Goal: Check status: Check status

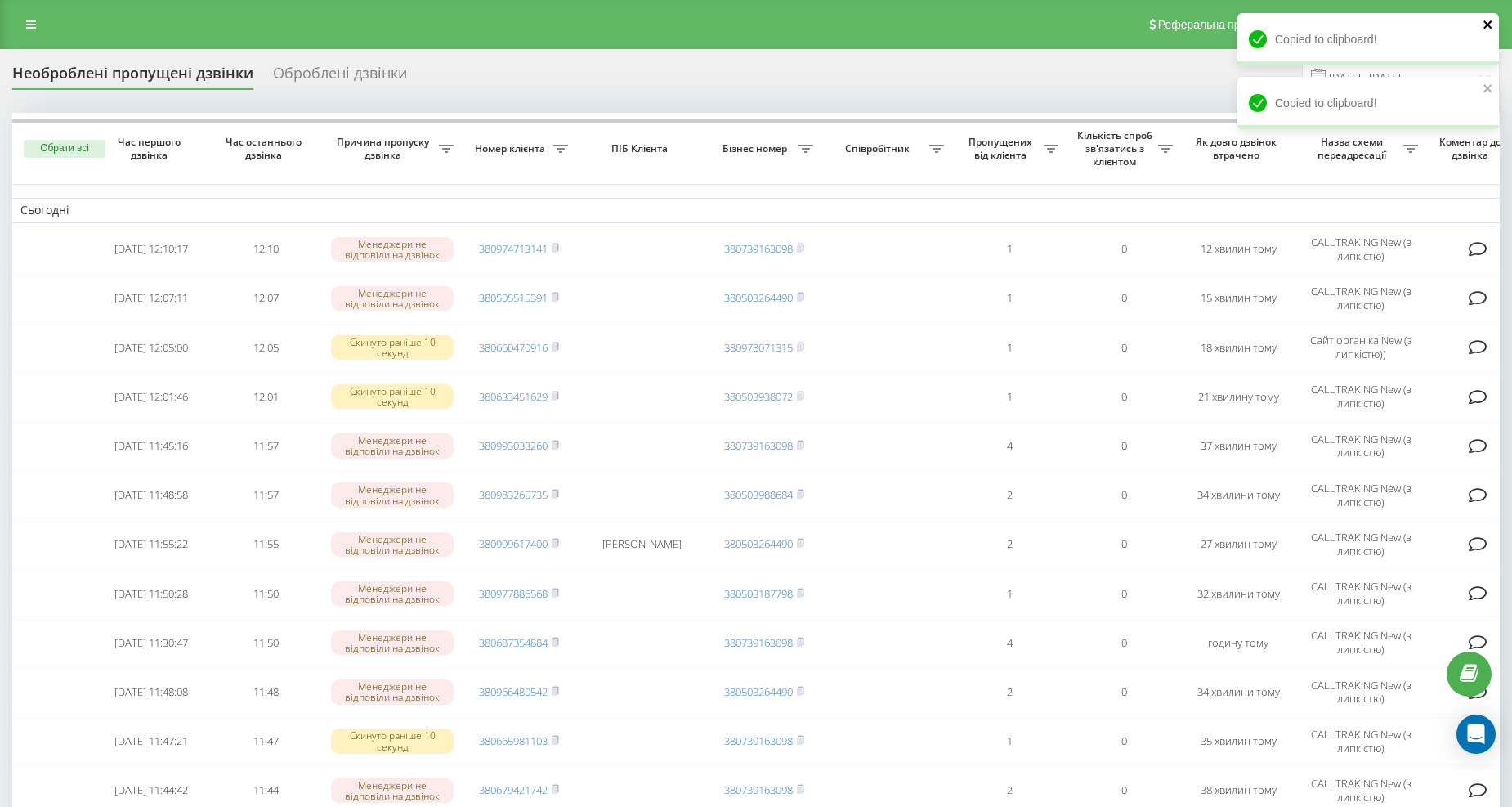
click at [1489, 26] on icon "close" at bounding box center [1487, 24] width 8 height 8
click at [1493, 29] on icon "close" at bounding box center [1488, 25] width 12 height 13
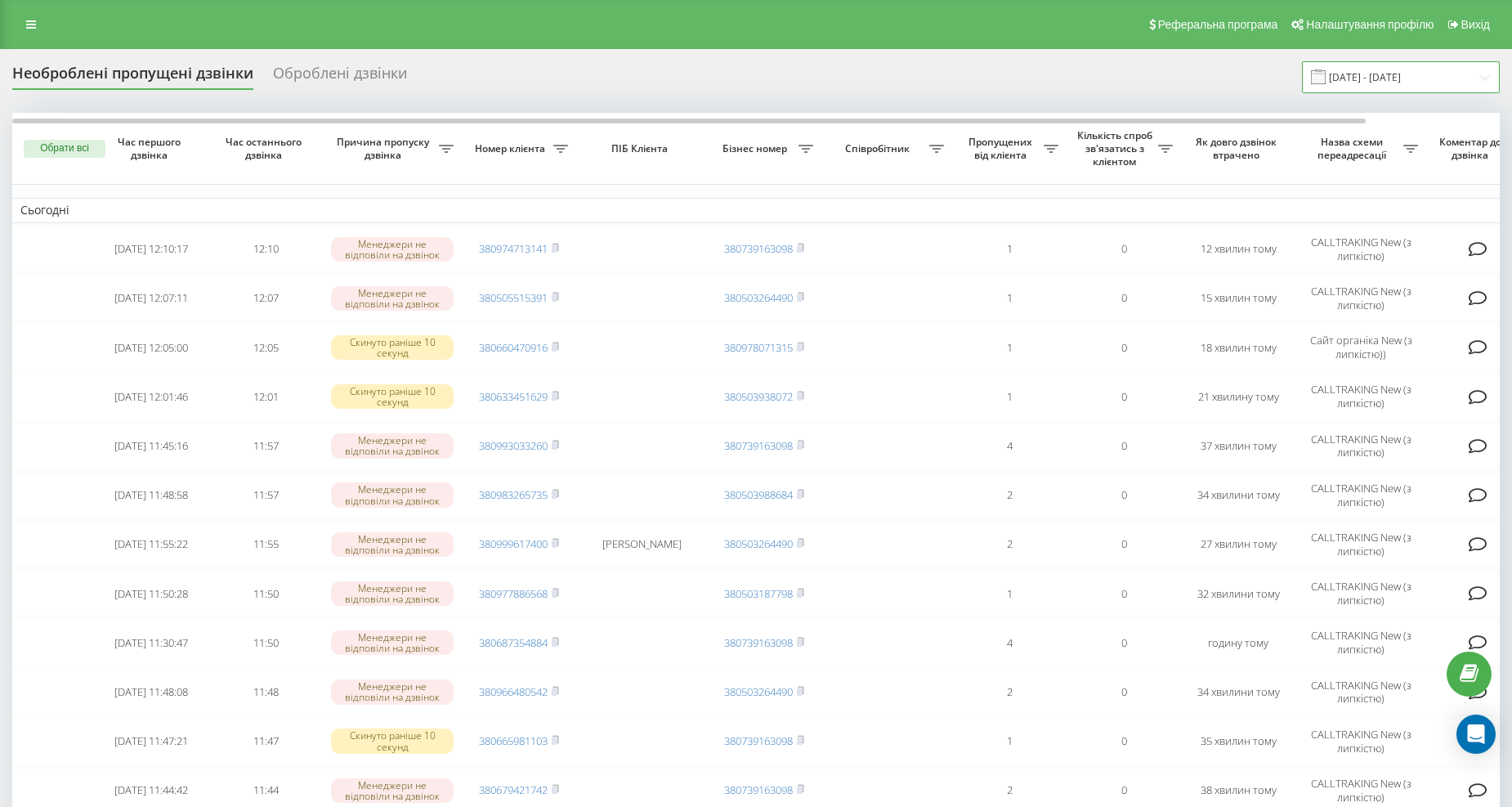
click at [1441, 83] on input "[DATE] - [DATE]" at bounding box center [1401, 77] width 198 height 32
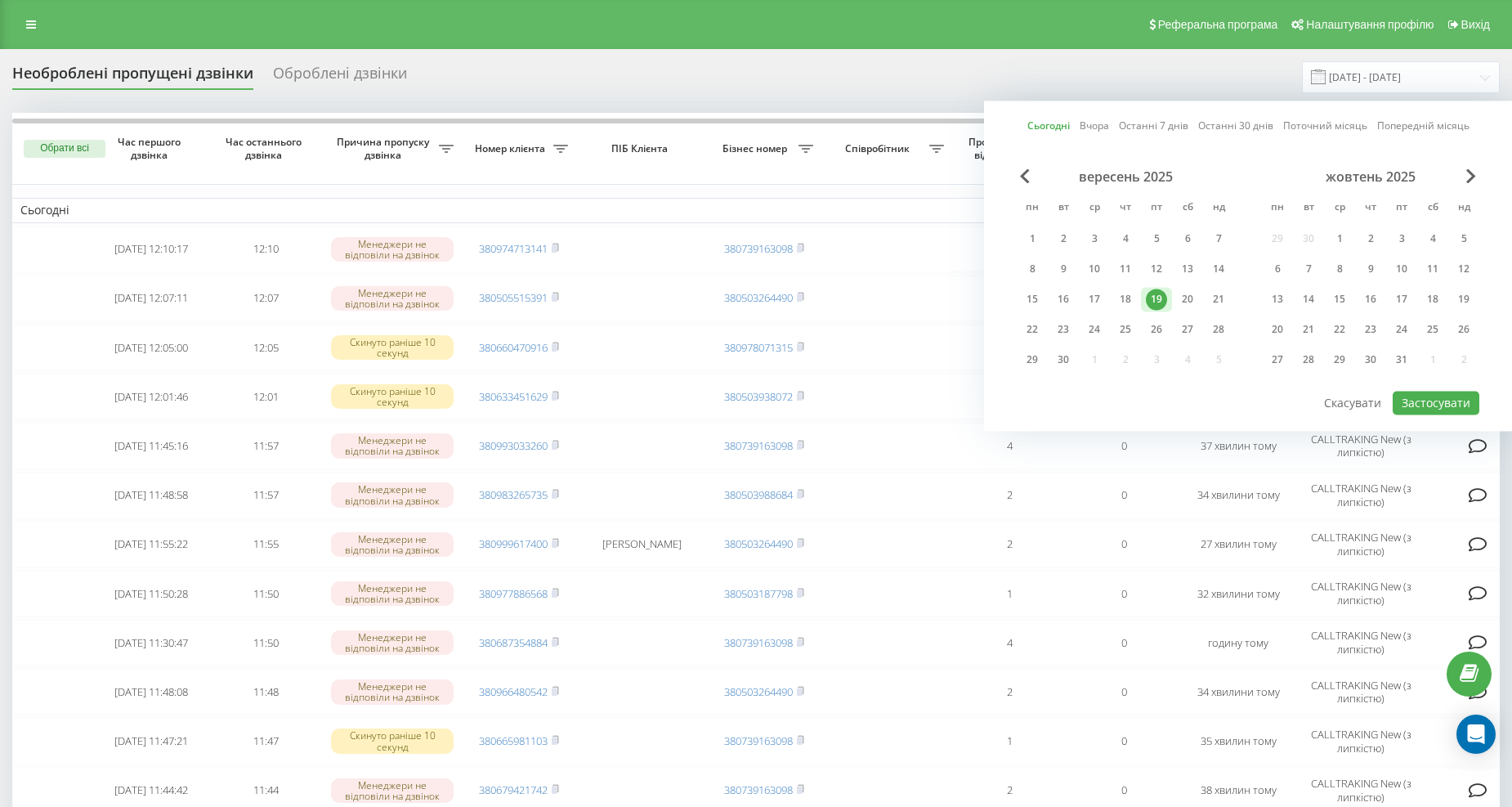
click at [1159, 296] on div "19" at bounding box center [1156, 298] width 21 height 21
click at [1418, 398] on button "Застосувати" at bounding box center [1435, 402] width 87 height 24
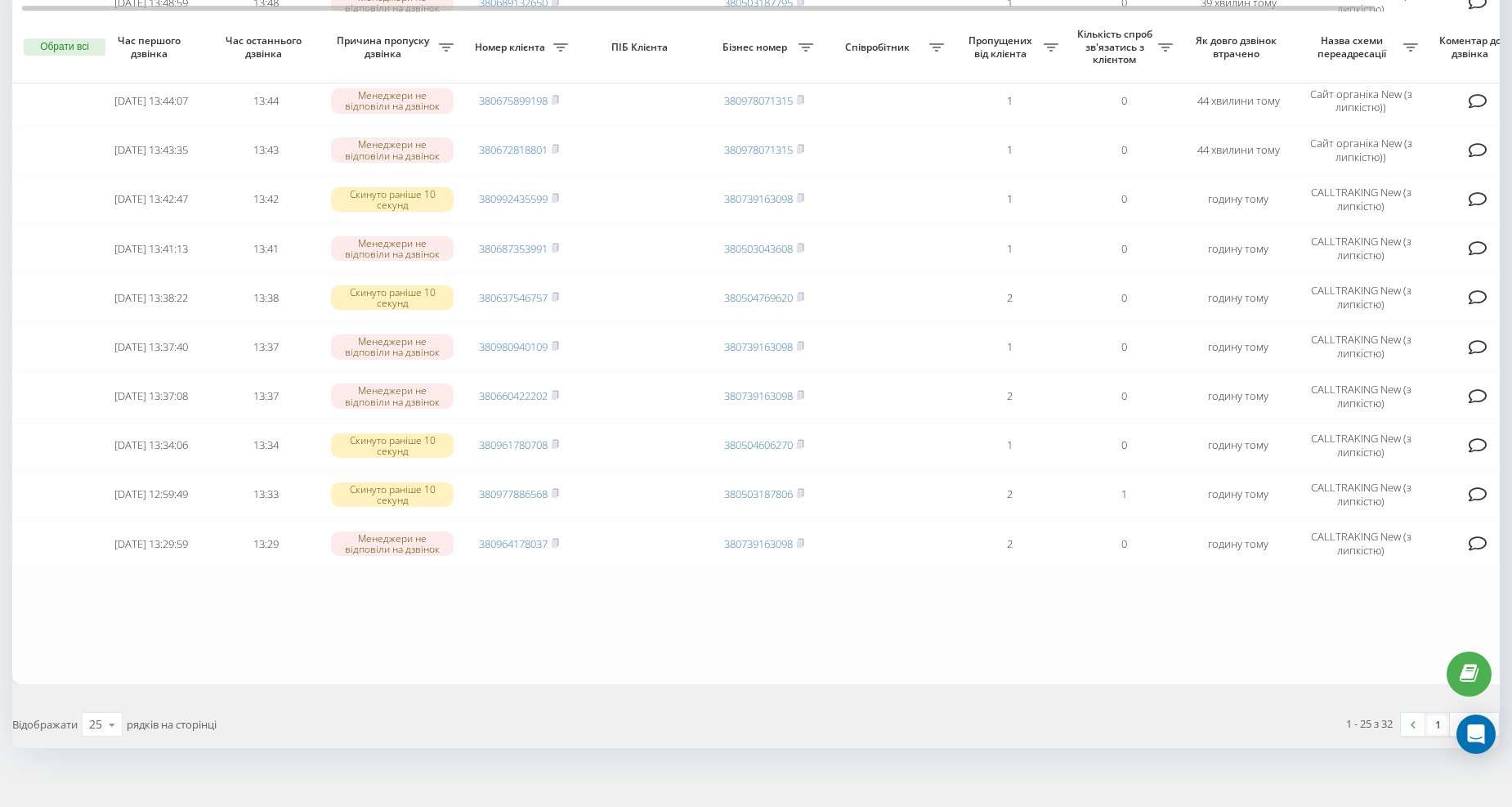
scroll to position [909, 0]
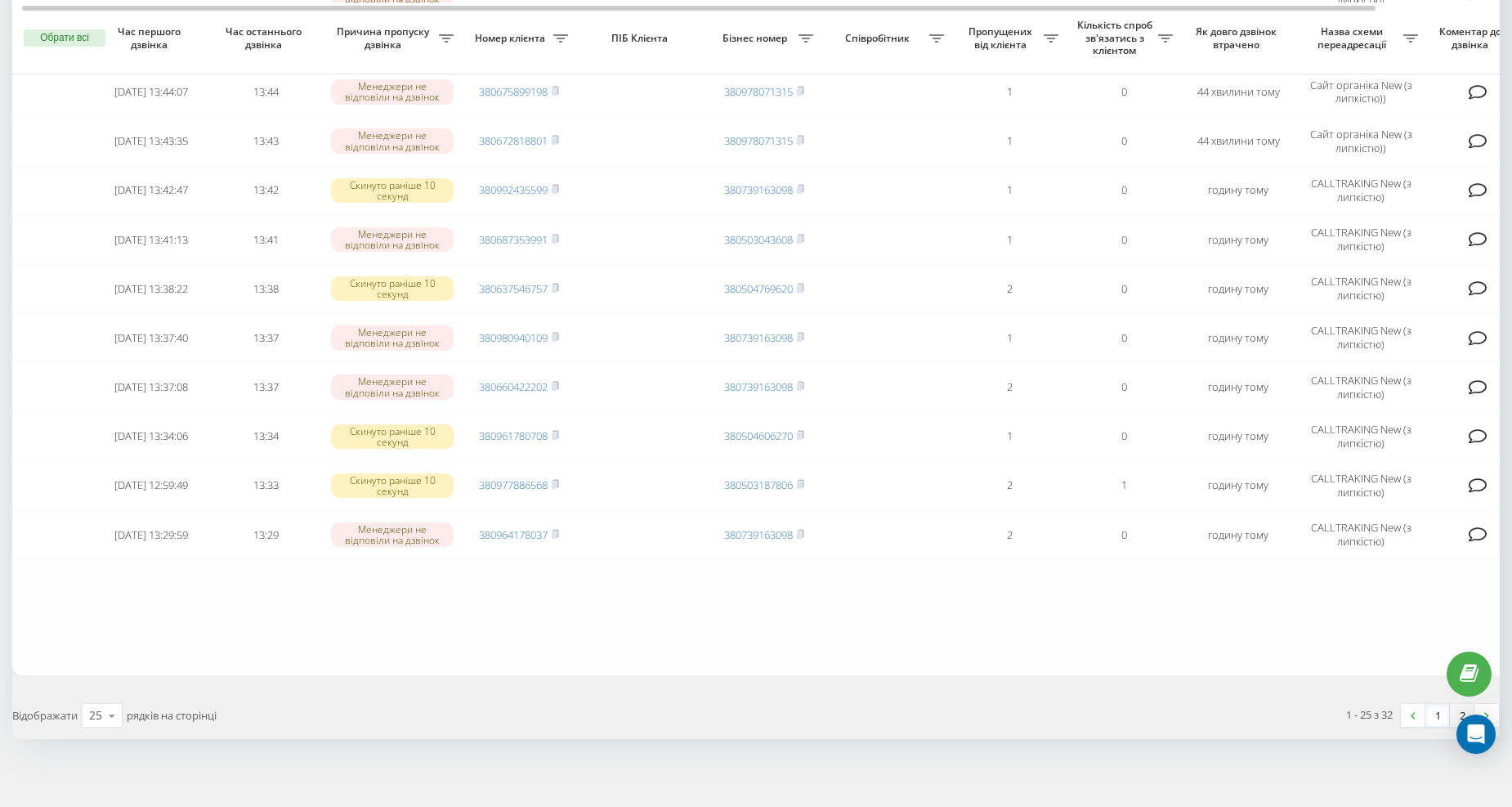
click at [1458, 704] on link "2" at bounding box center [1462, 715] width 25 height 23
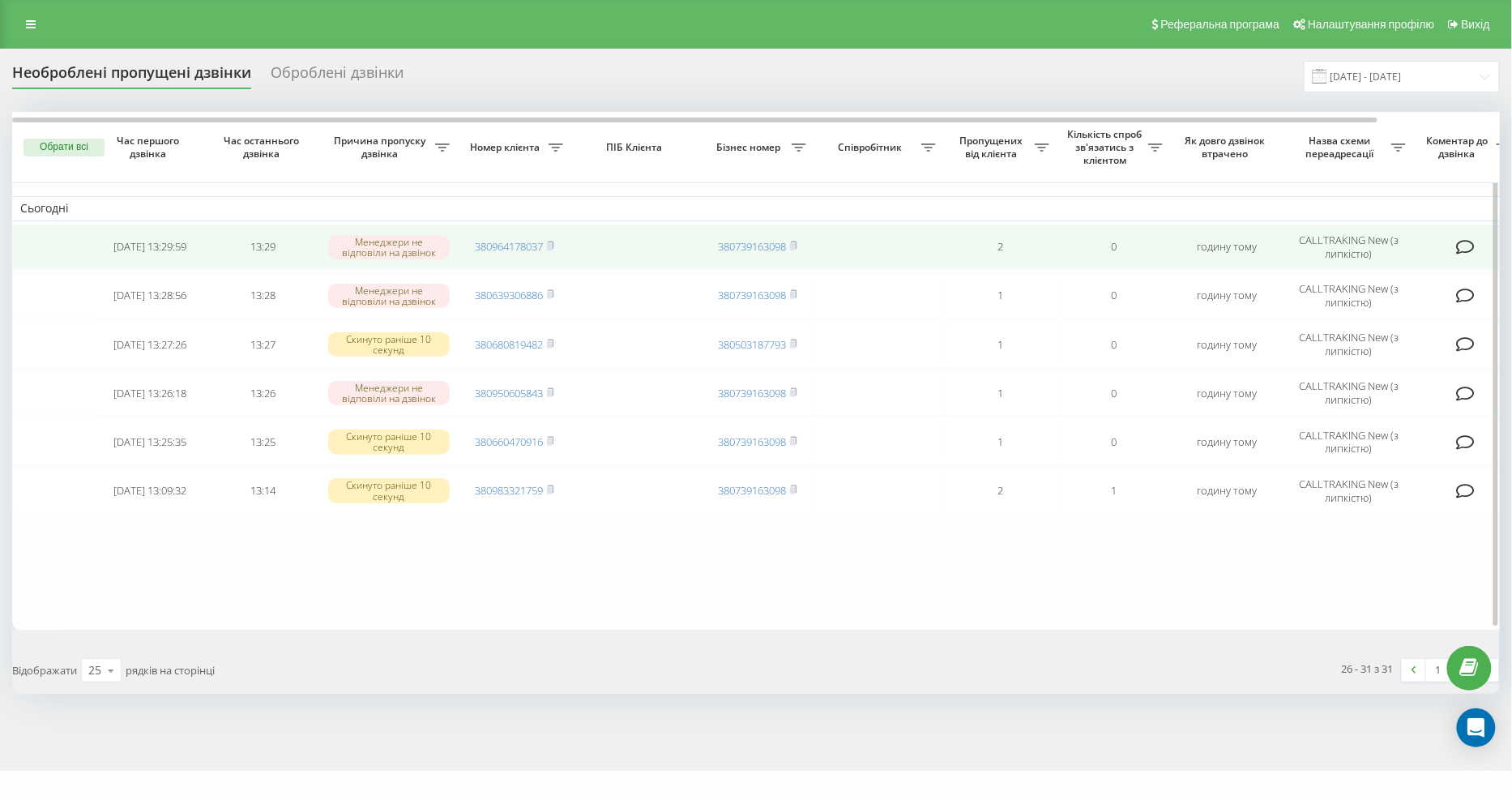
click at [547, 243] on span "380964178037" at bounding box center [514, 246] width 80 height 14
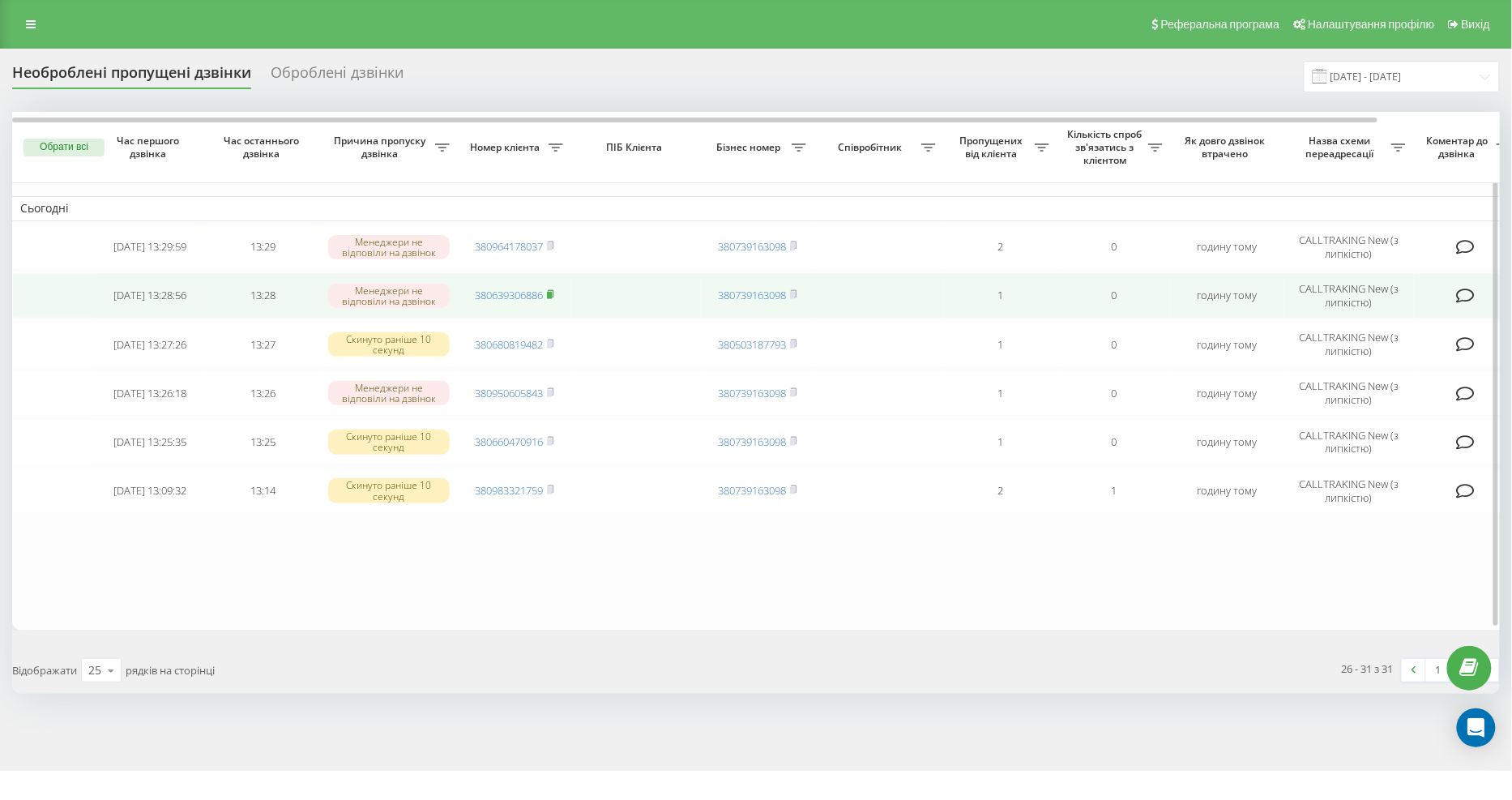
click at [554, 294] on icon at bounding box center [550, 294] width 7 height 10
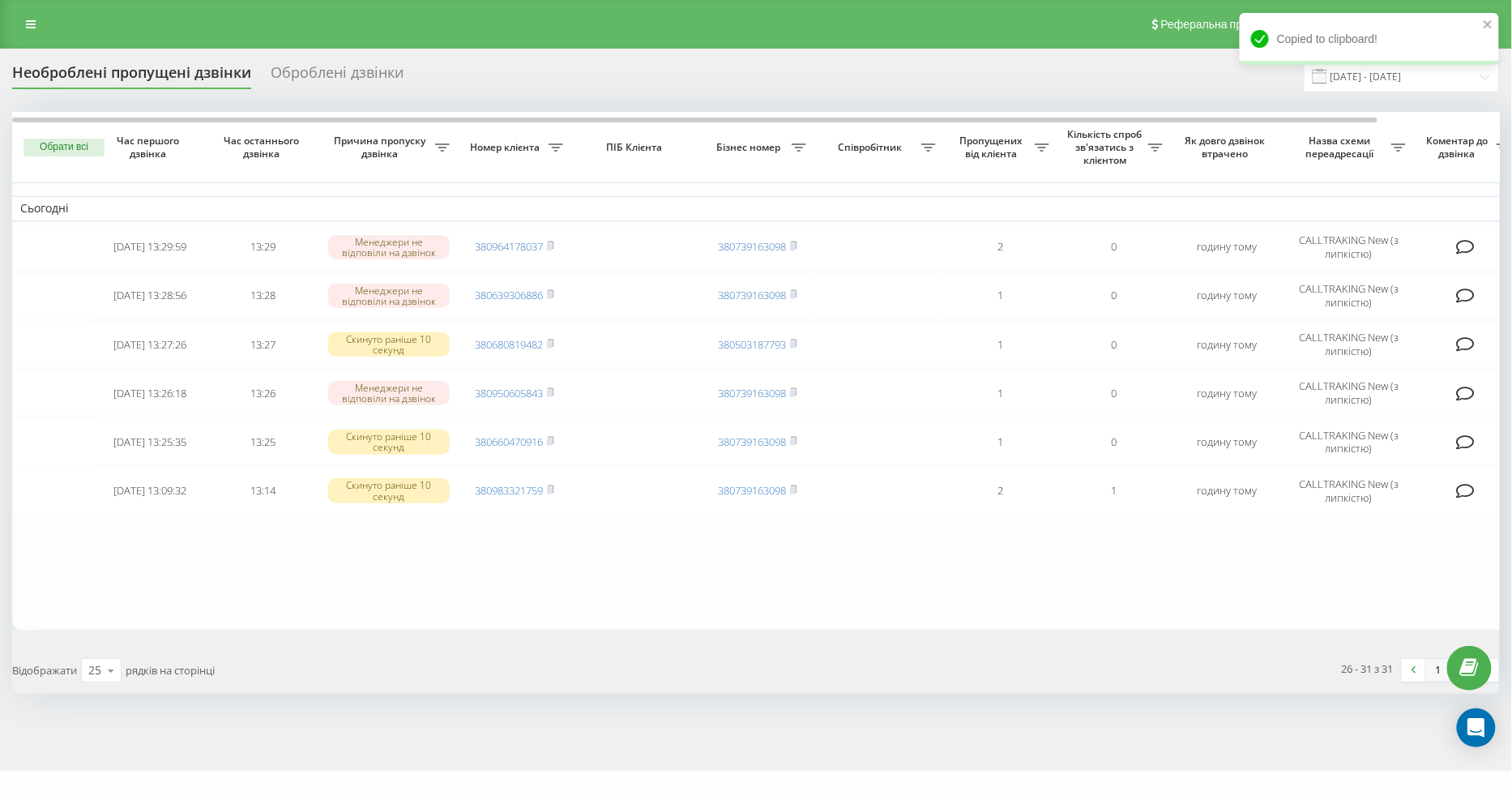
click at [1435, 661] on link "1" at bounding box center [1438, 670] width 24 height 23
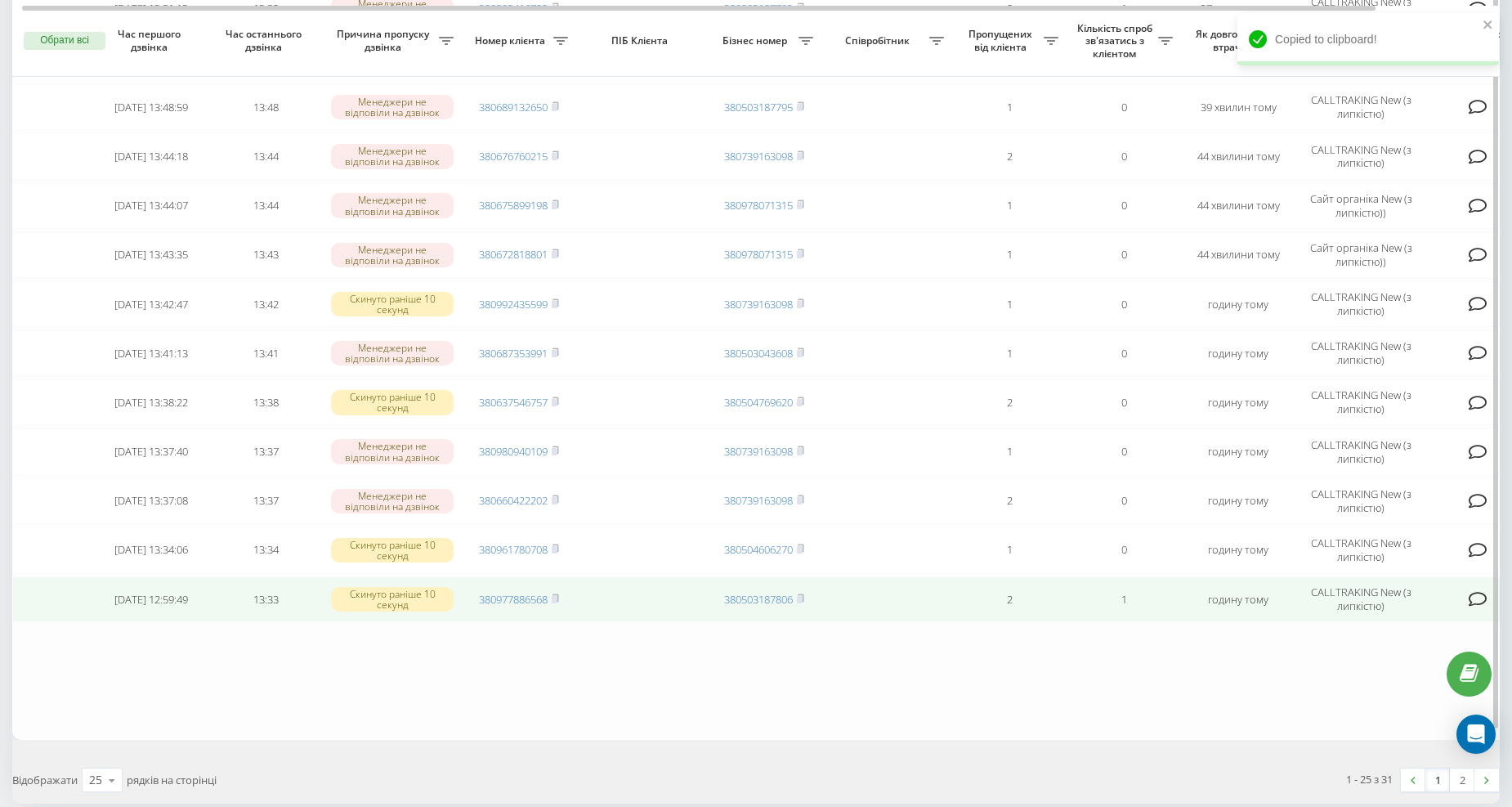
scroll to position [847, 0]
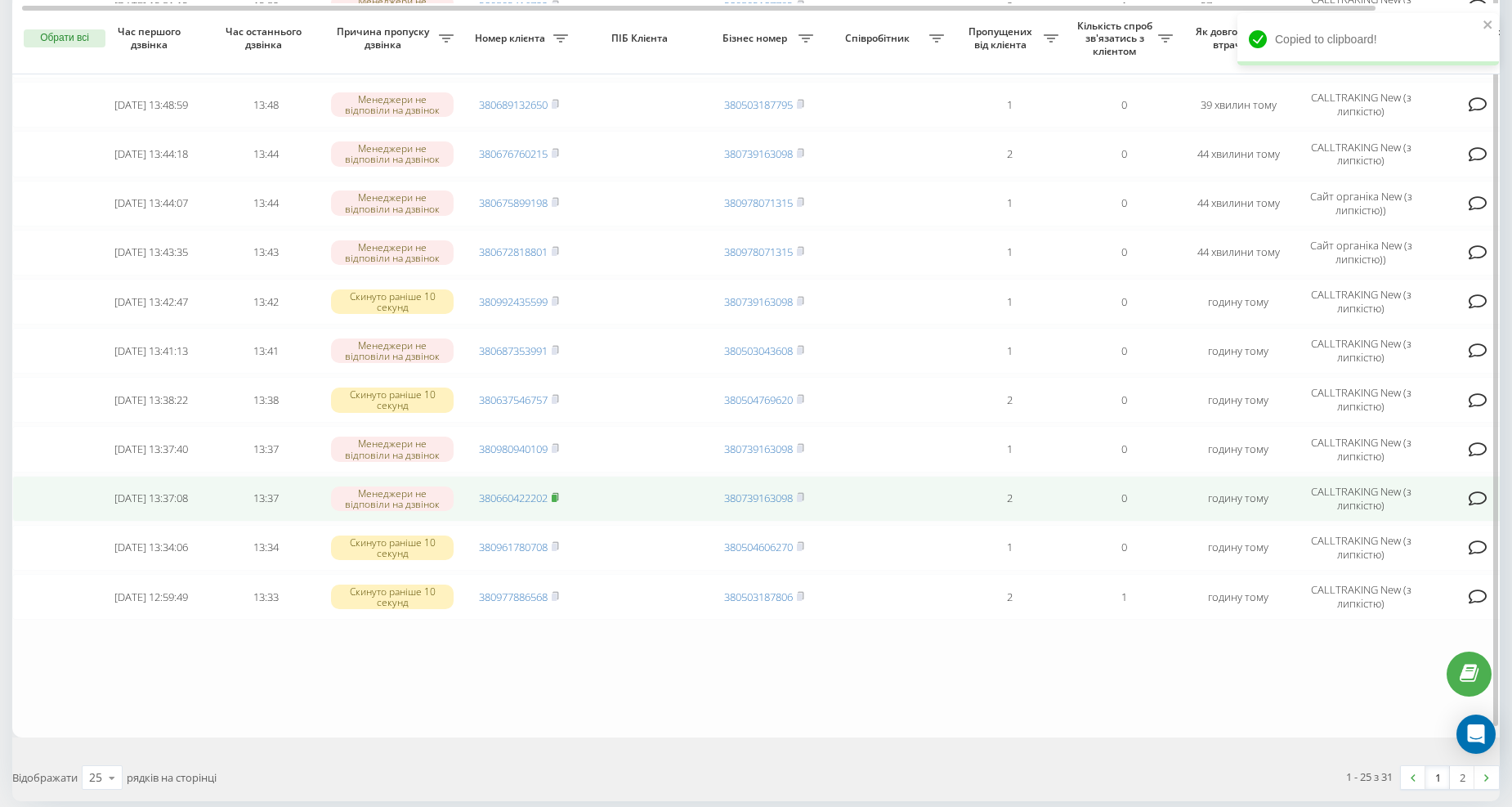
click at [556, 492] on icon at bounding box center [555, 497] width 7 height 10
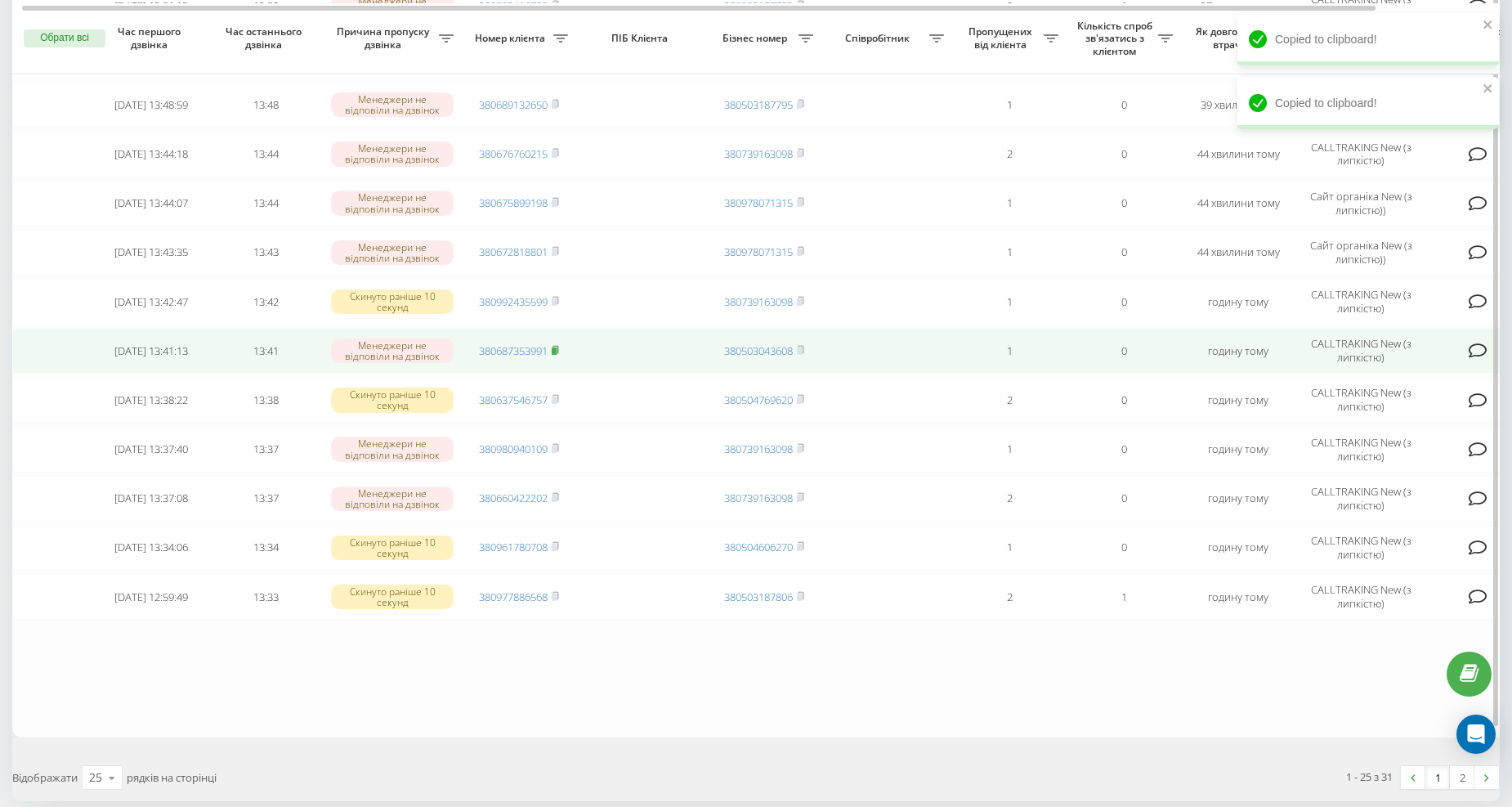
click at [556, 345] on icon at bounding box center [555, 349] width 7 height 10
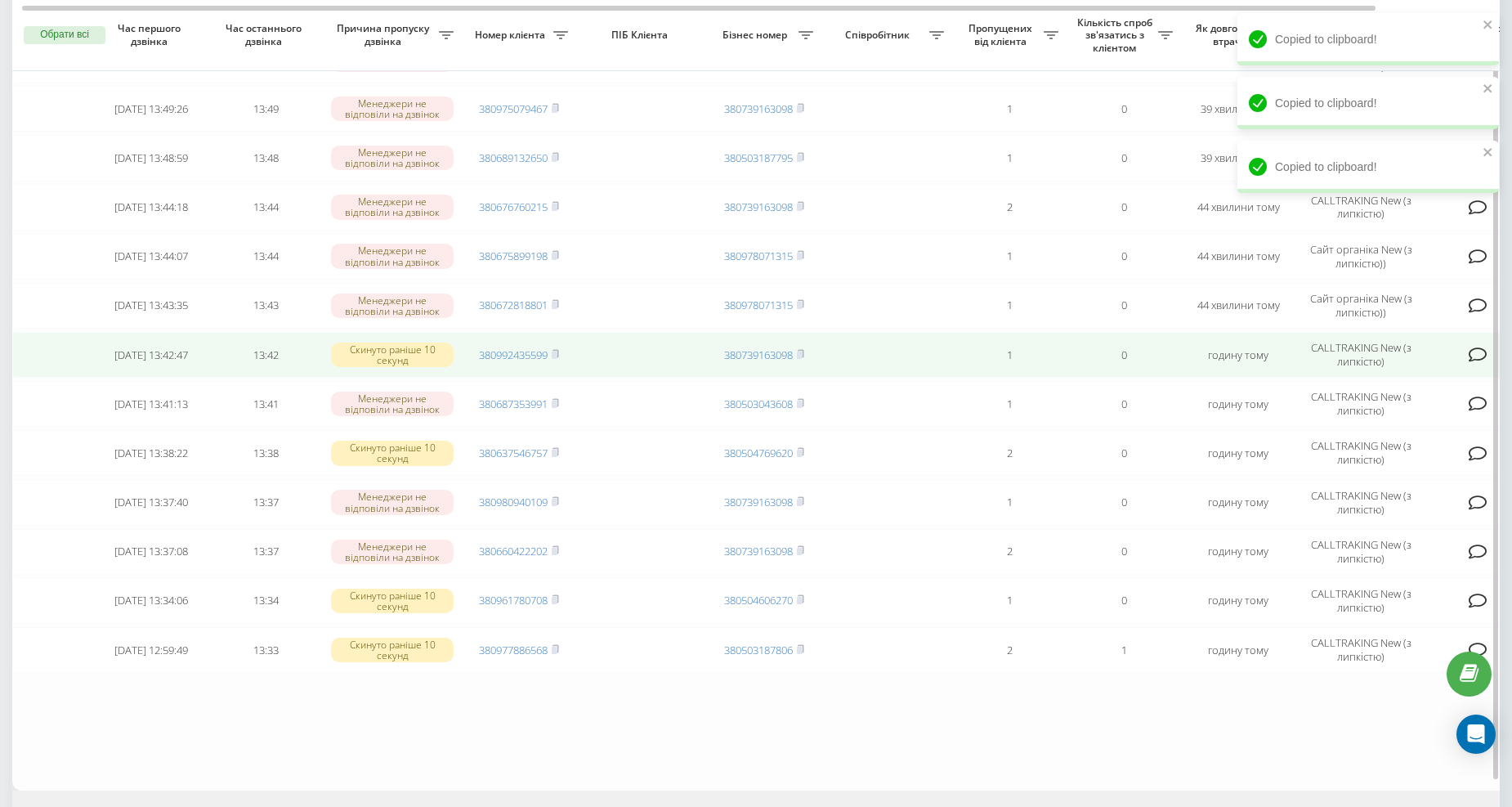
scroll to position [787, 0]
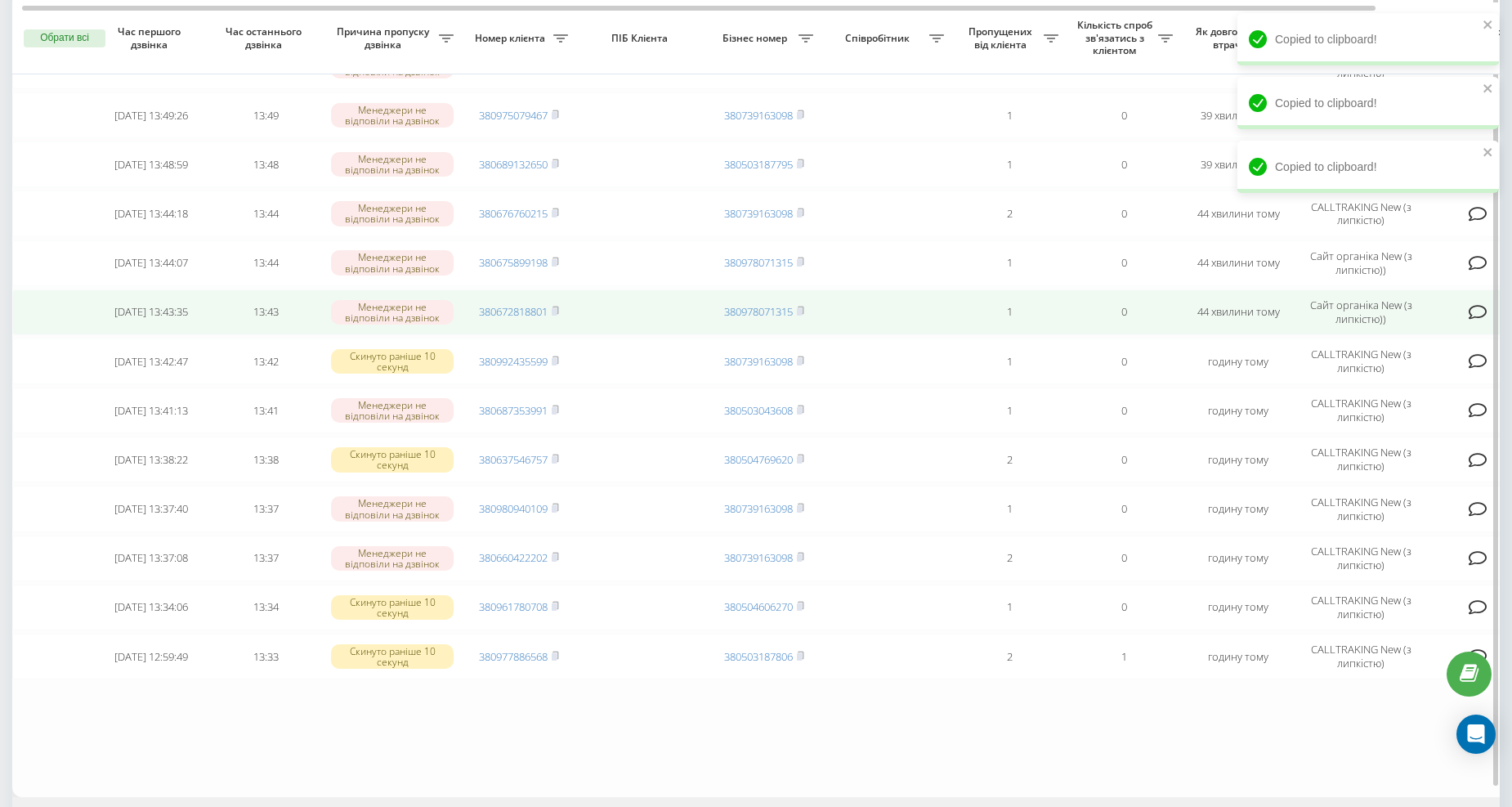
click at [561, 300] on td "380672818801" at bounding box center [518, 312] width 114 height 46
click at [558, 306] on icon at bounding box center [555, 310] width 5 height 7
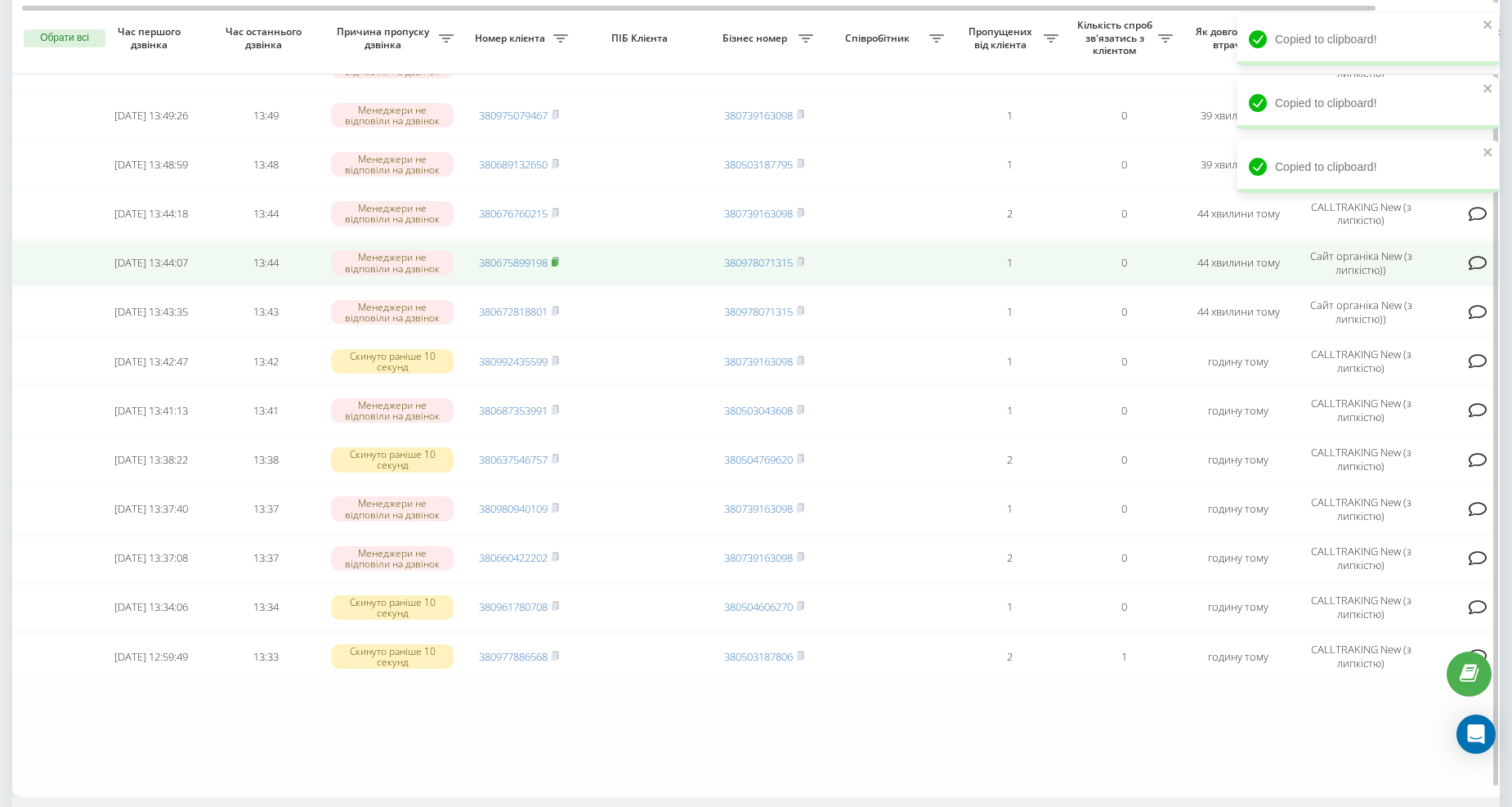
click at [556, 259] on rect at bounding box center [554, 263] width 5 height 7
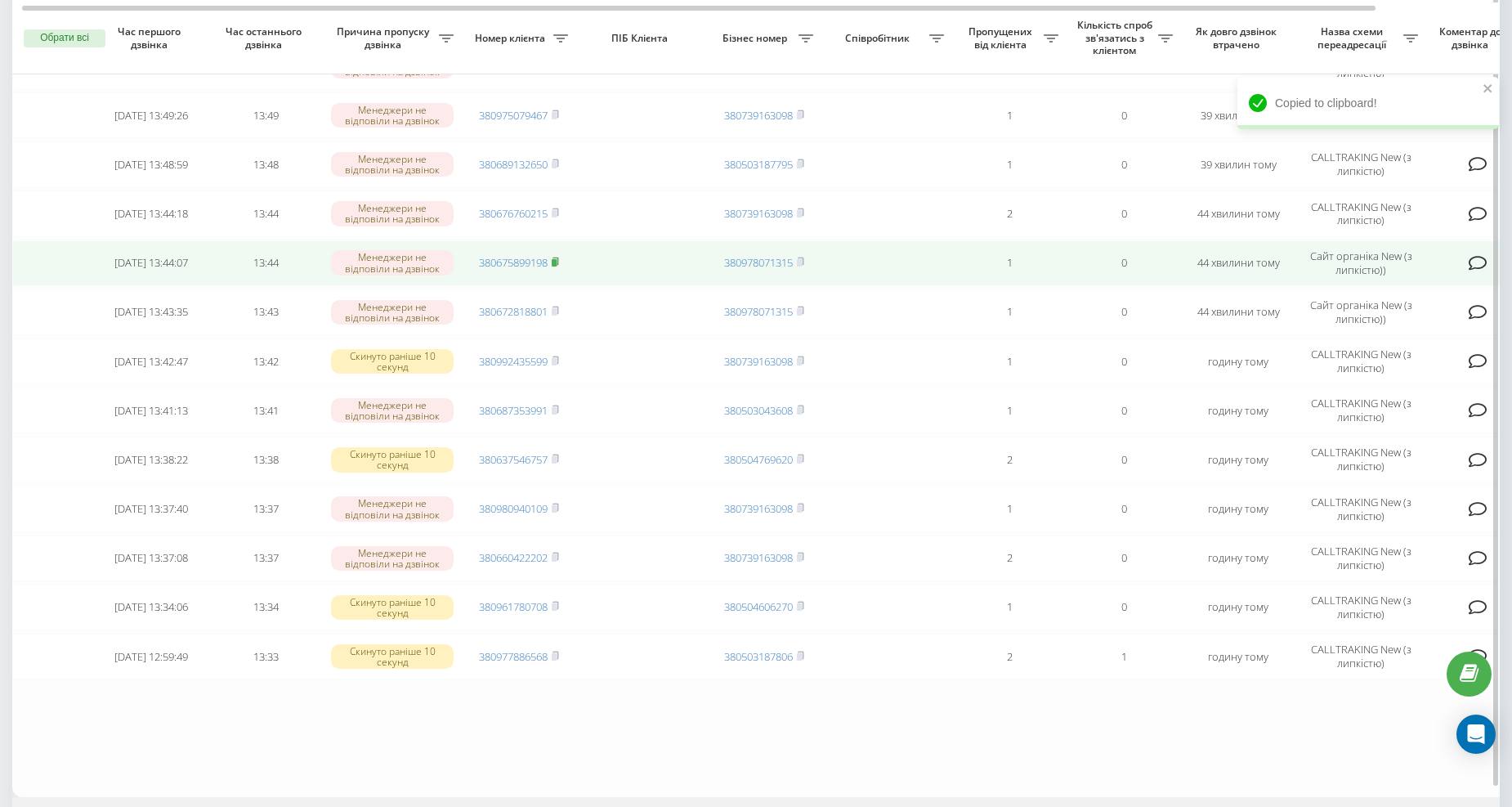
click at [557, 257] on icon at bounding box center [555, 261] width 5 height 7
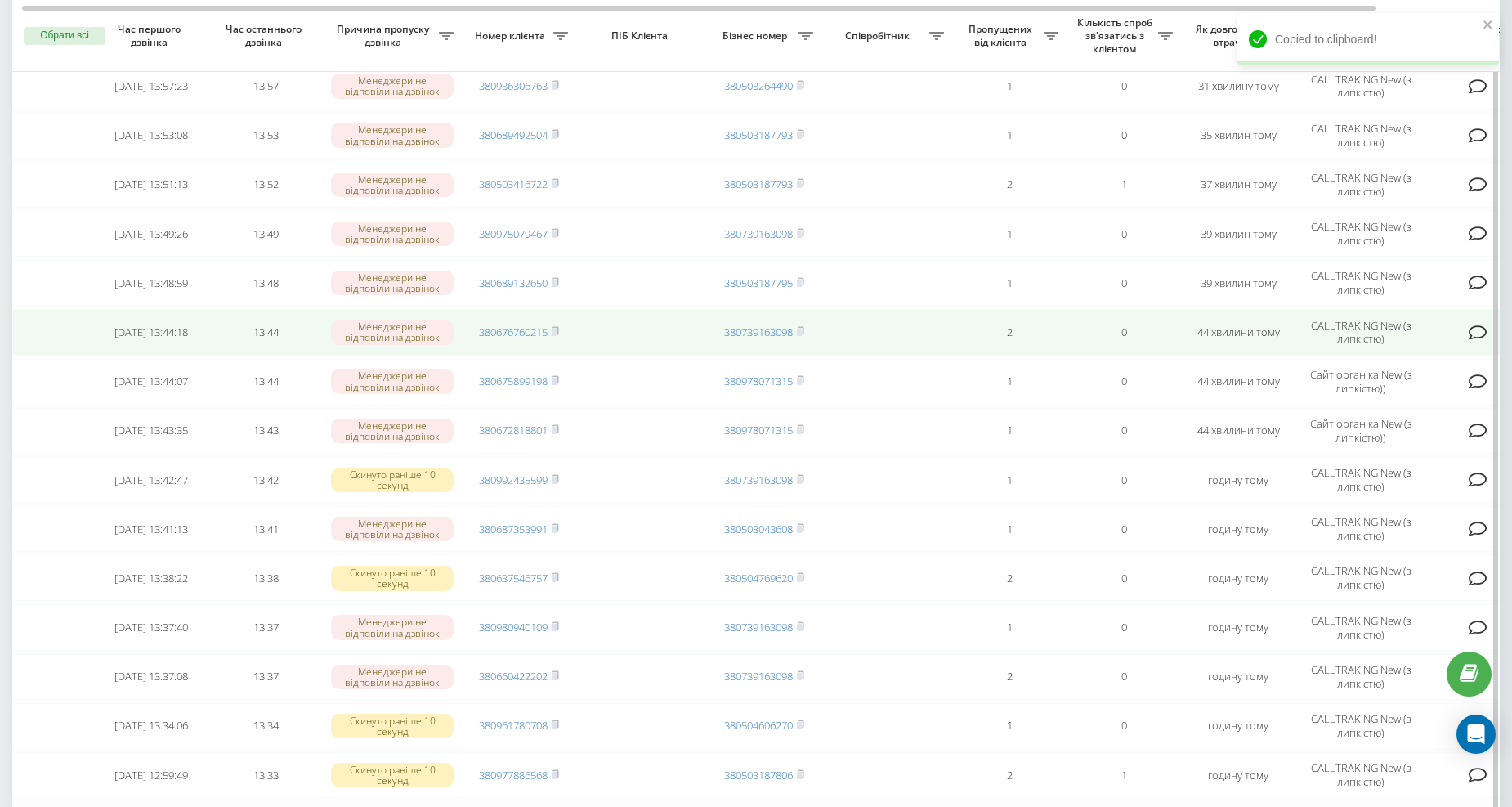
scroll to position [666, 0]
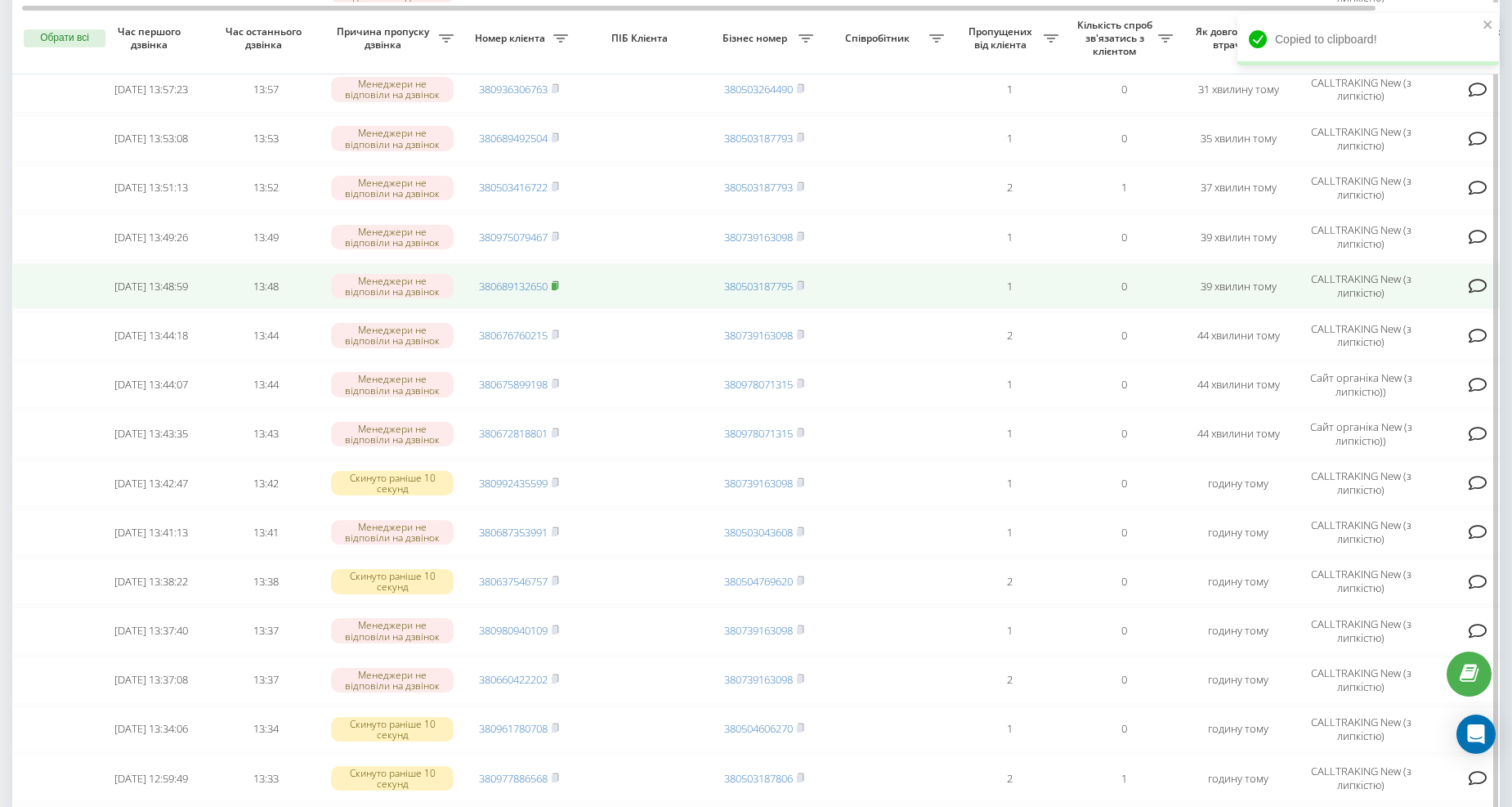
click at [557, 281] on icon at bounding box center [555, 285] width 5 height 7
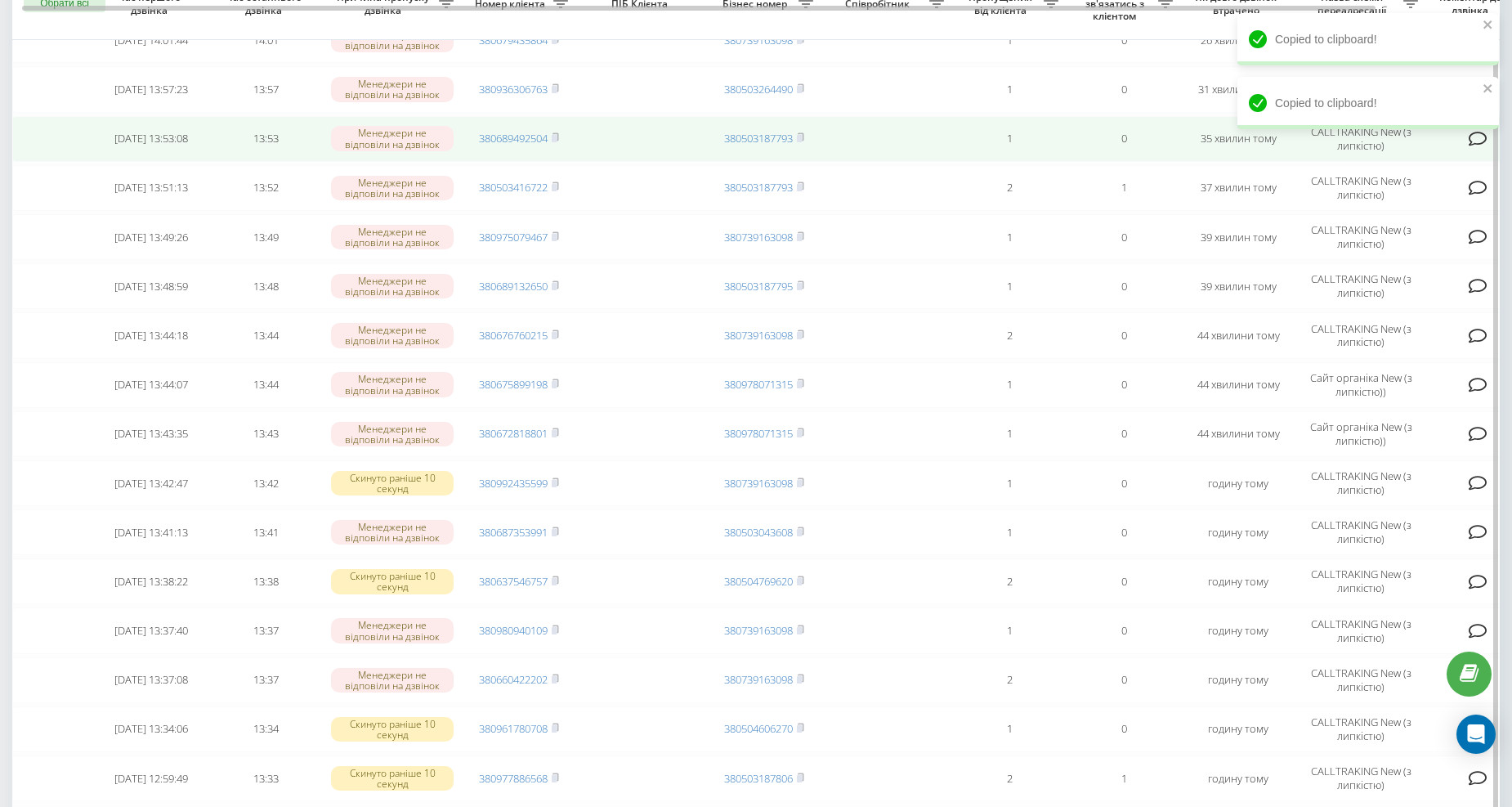
scroll to position [605, 0]
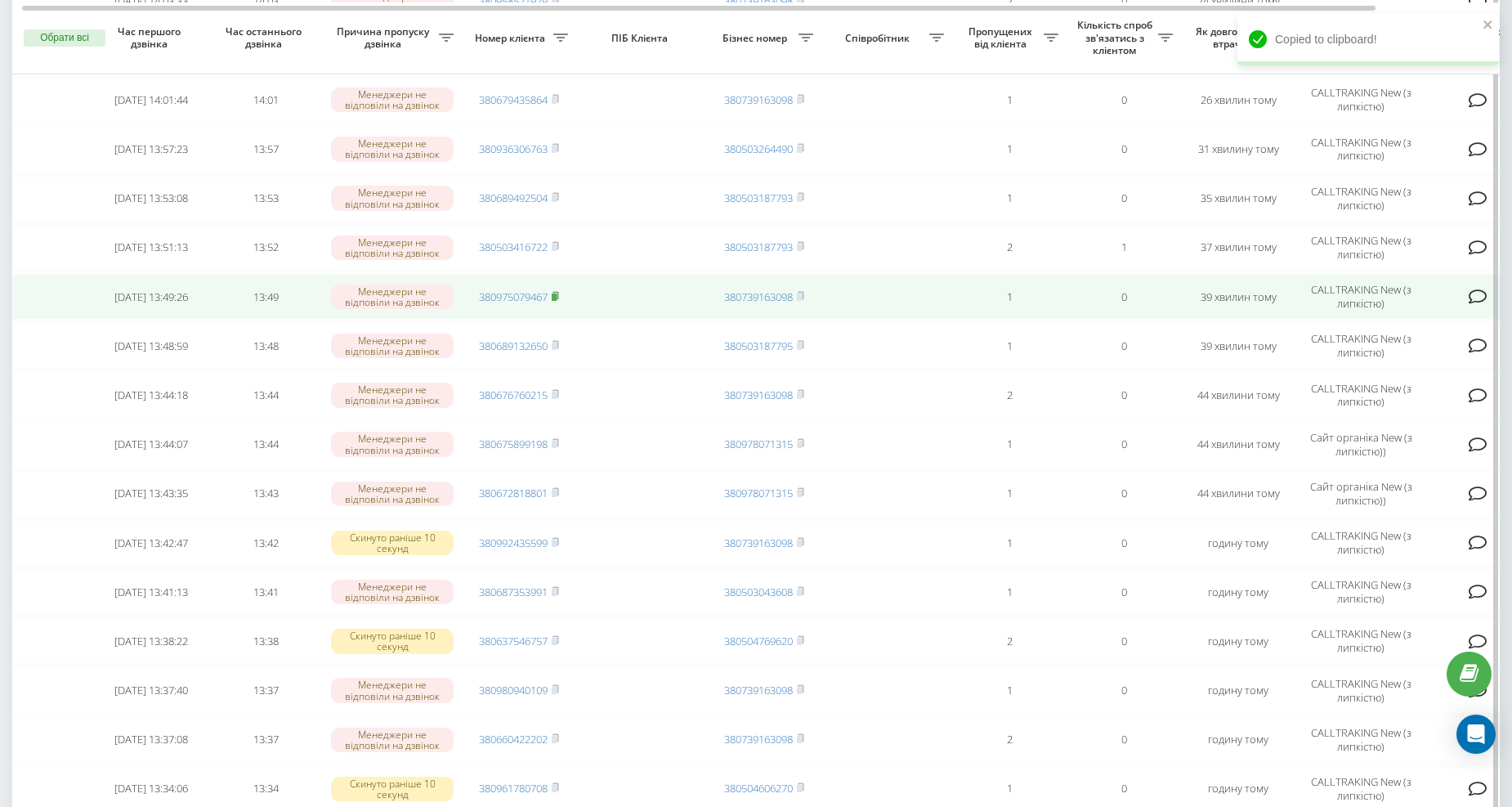
click at [557, 291] on icon at bounding box center [555, 295] width 7 height 10
click at [554, 291] on icon at bounding box center [555, 295] width 7 height 10
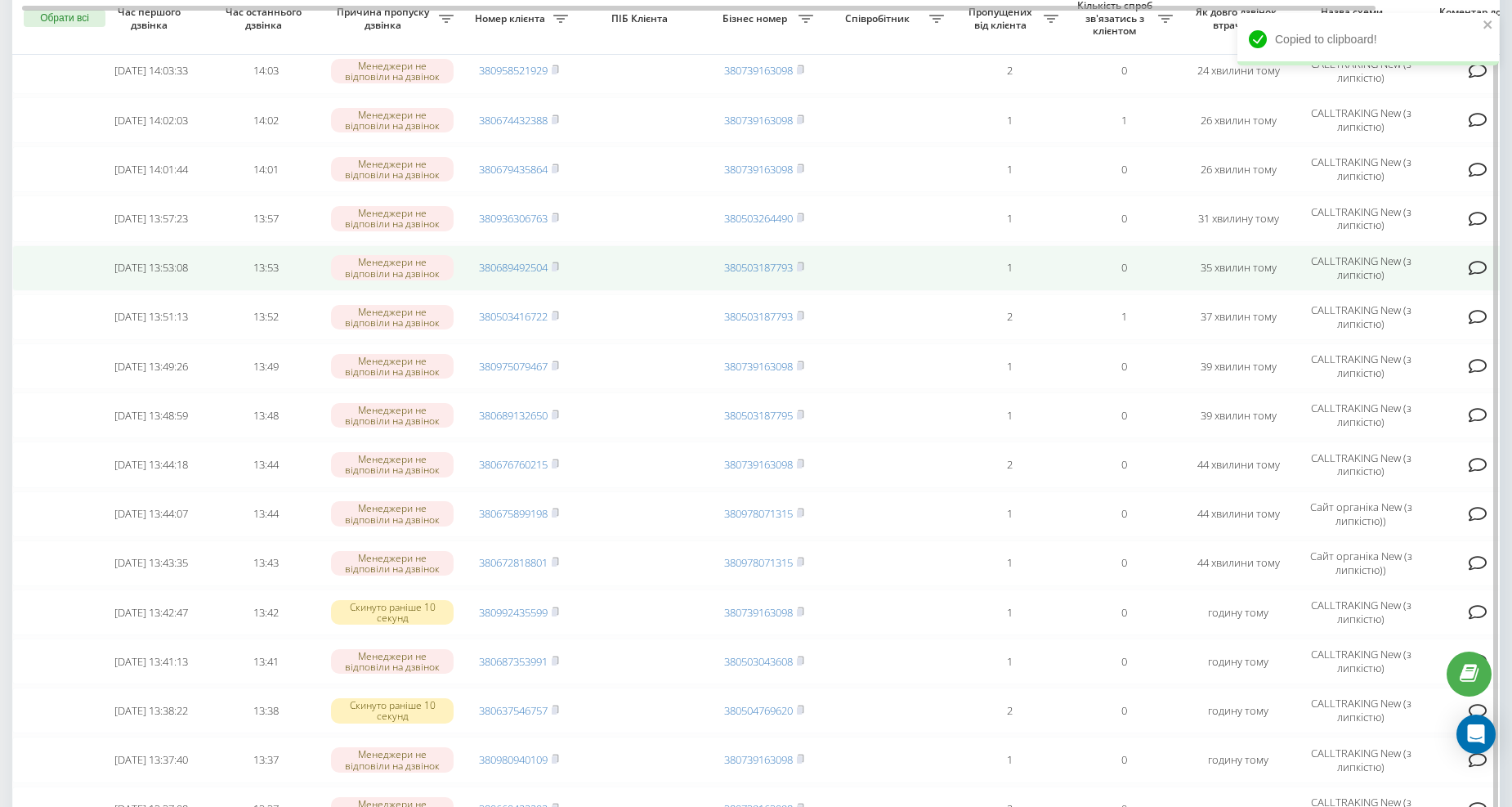
scroll to position [515, 0]
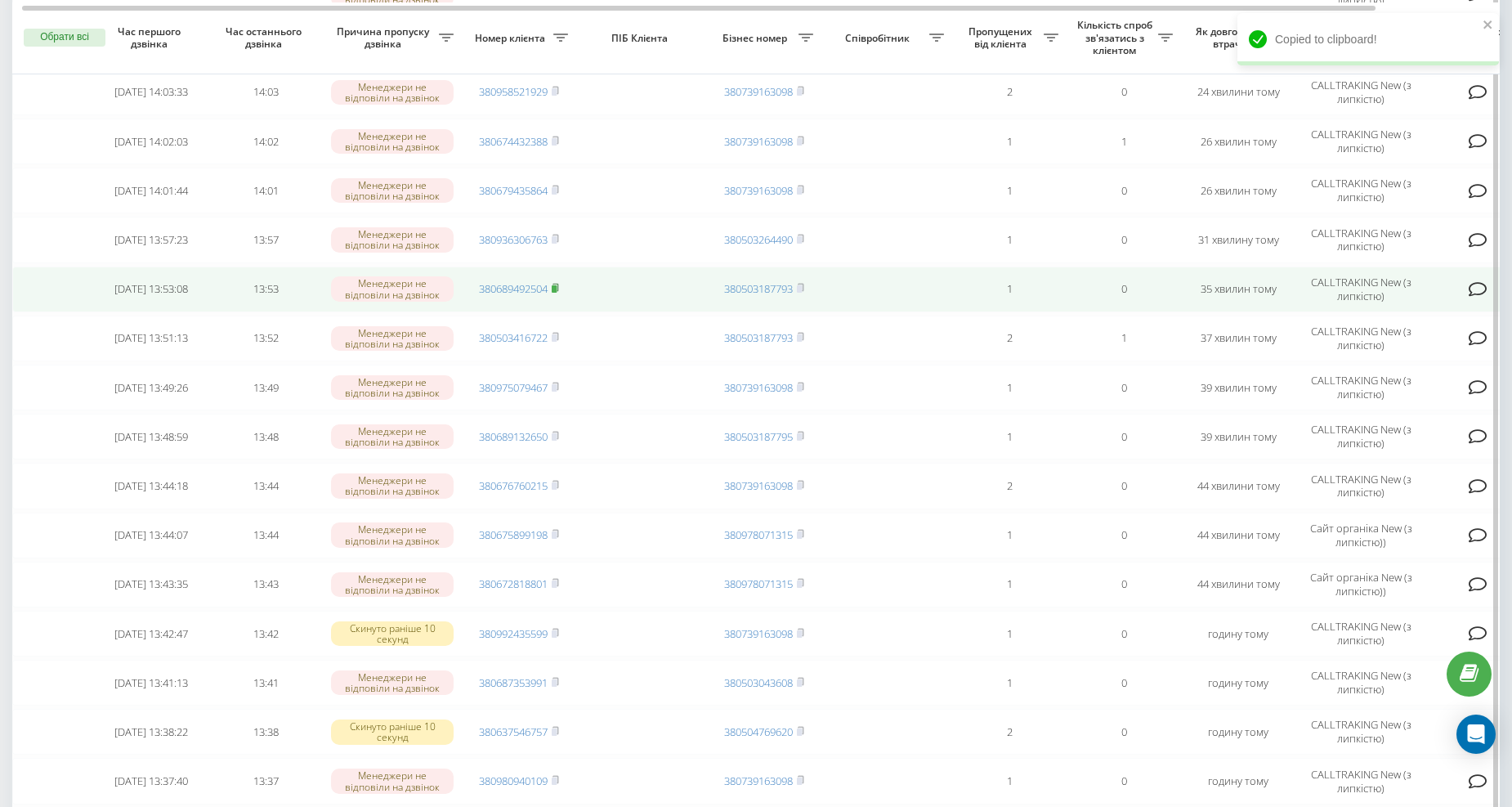
click at [554, 285] on rect at bounding box center [554, 289] width 5 height 7
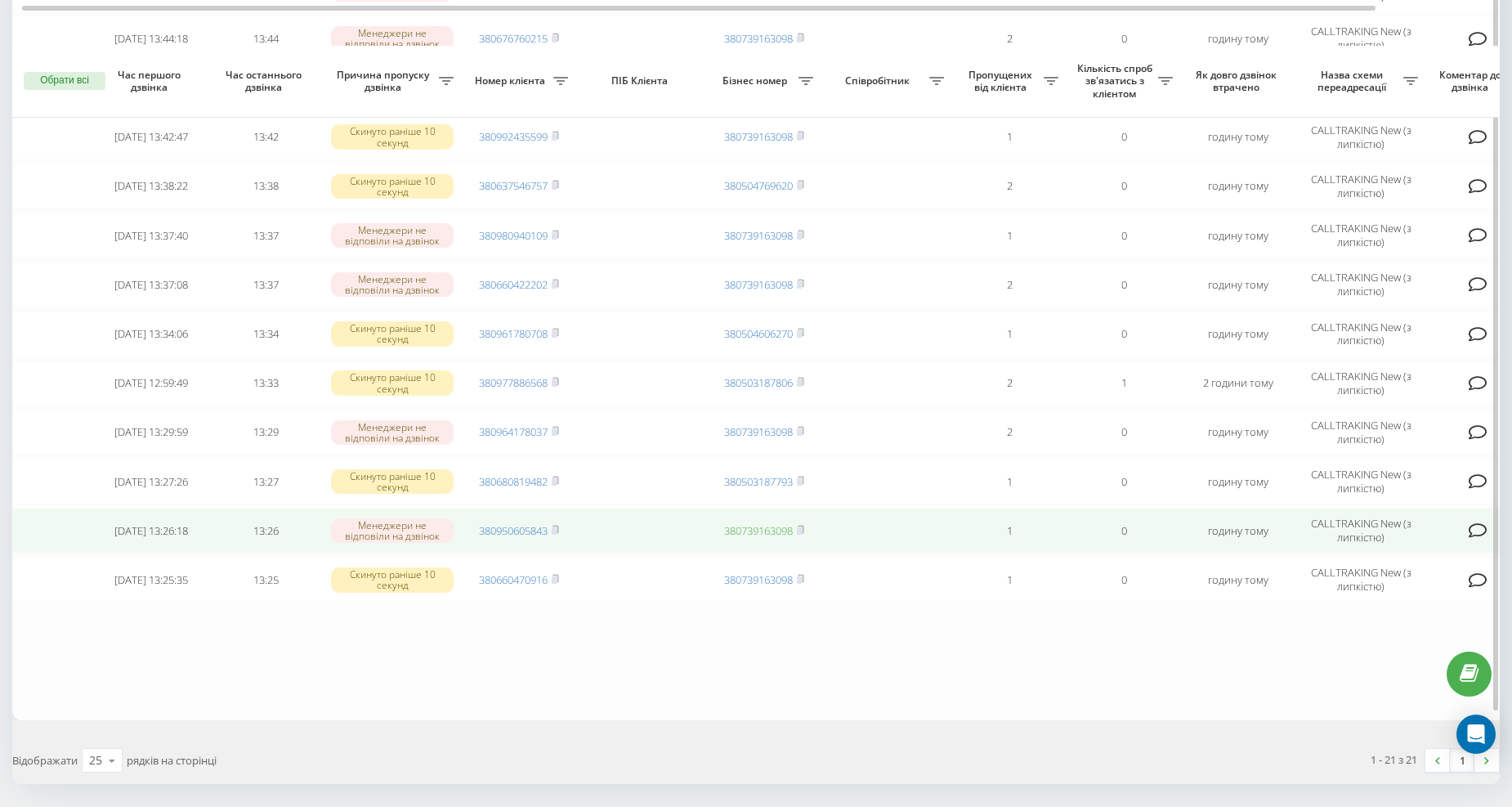
scroll to position [714, 0]
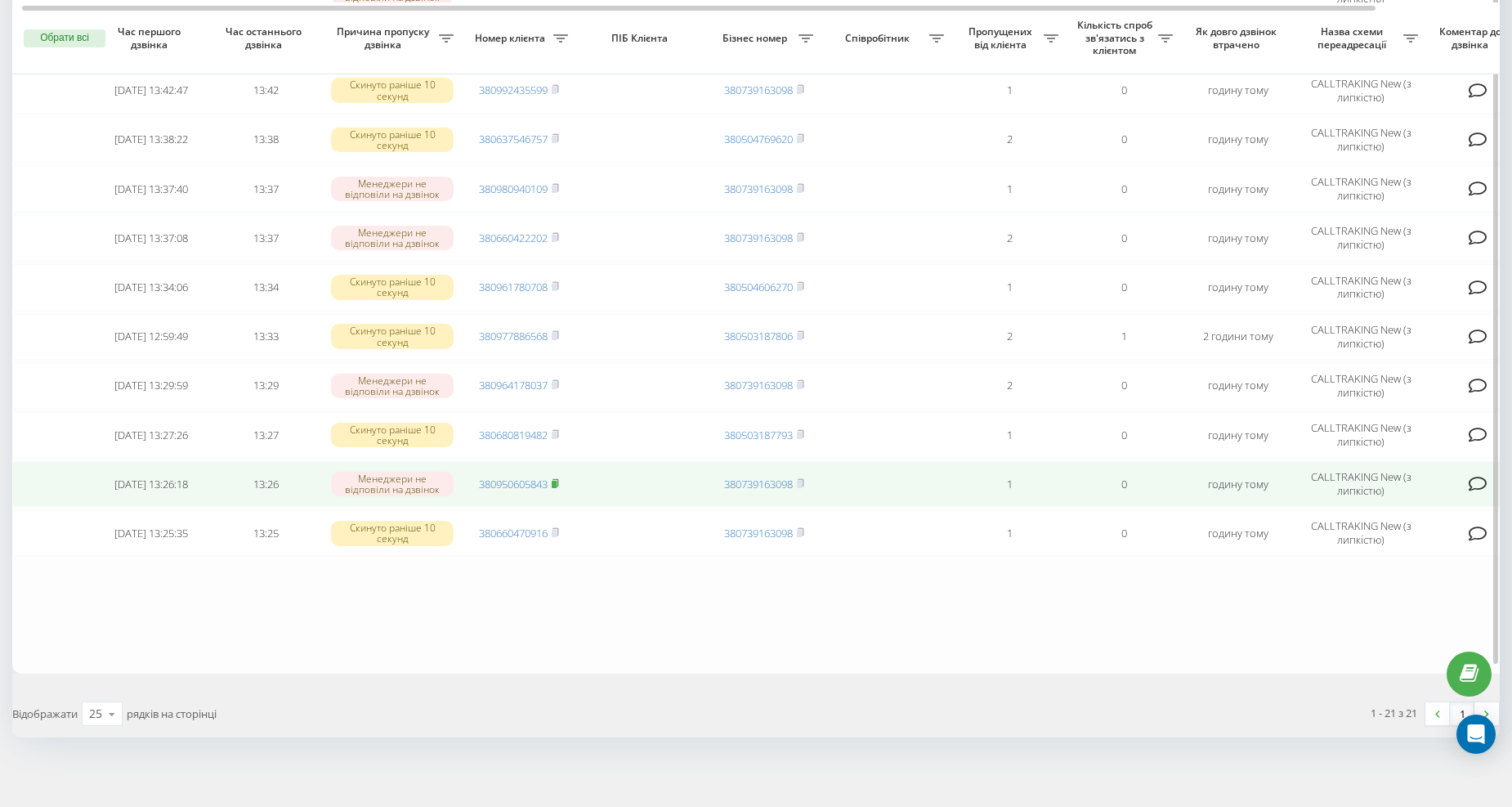
click at [556, 481] on rect at bounding box center [554, 484] width 5 height 7
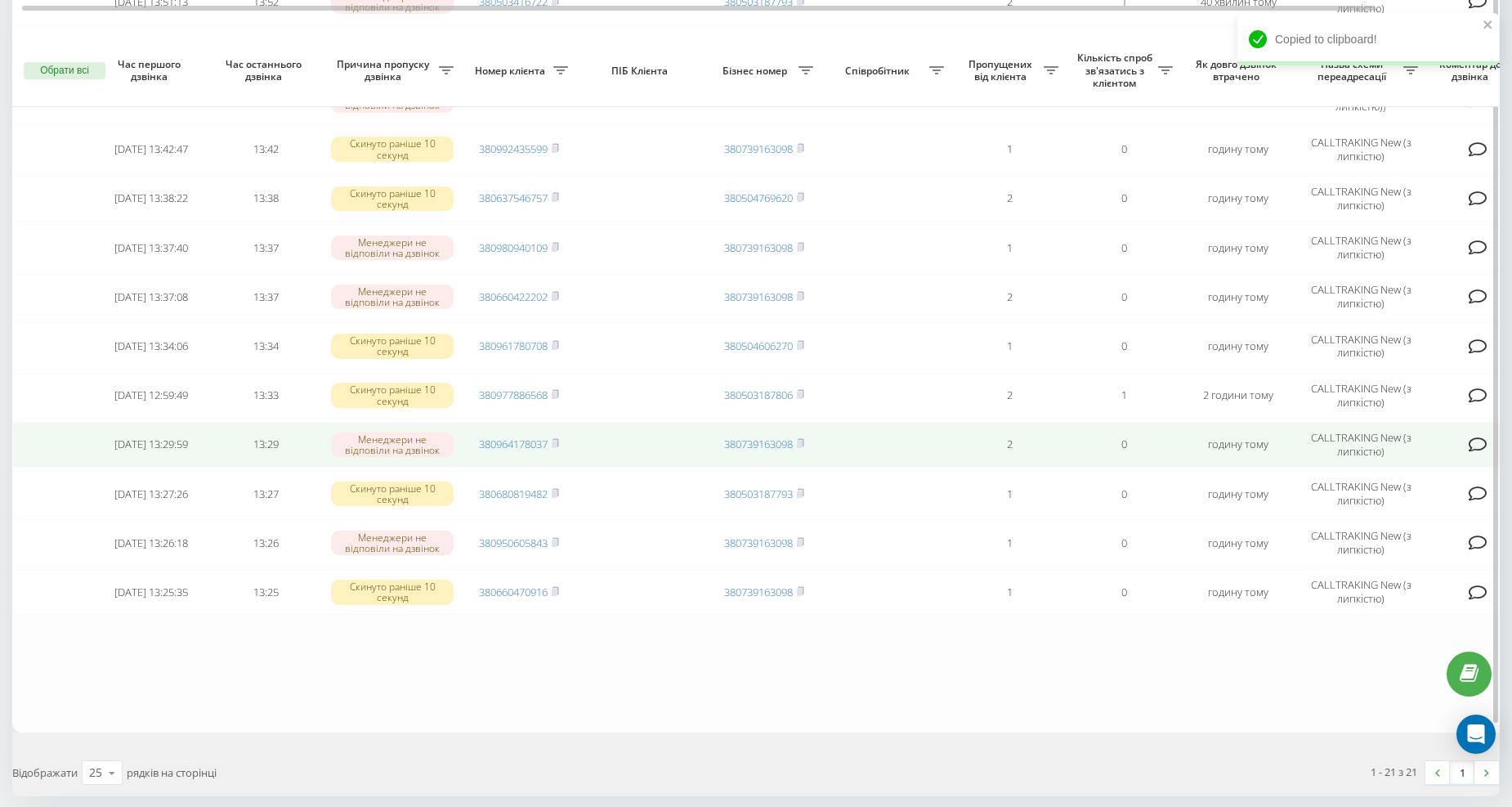
scroll to position [652, 0]
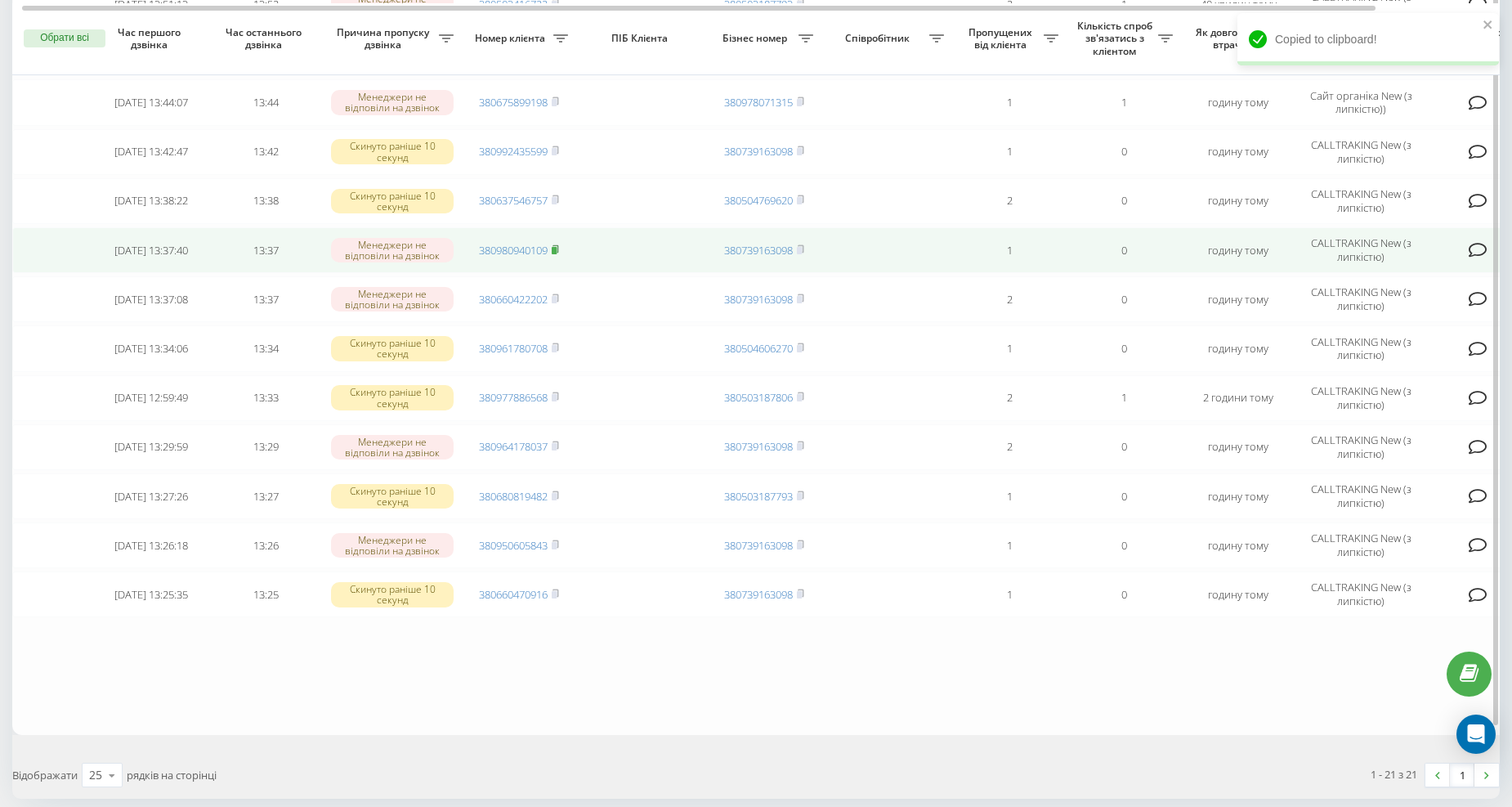
click at [556, 247] on rect at bounding box center [554, 251] width 5 height 7
click at [557, 244] on icon at bounding box center [555, 249] width 7 height 10
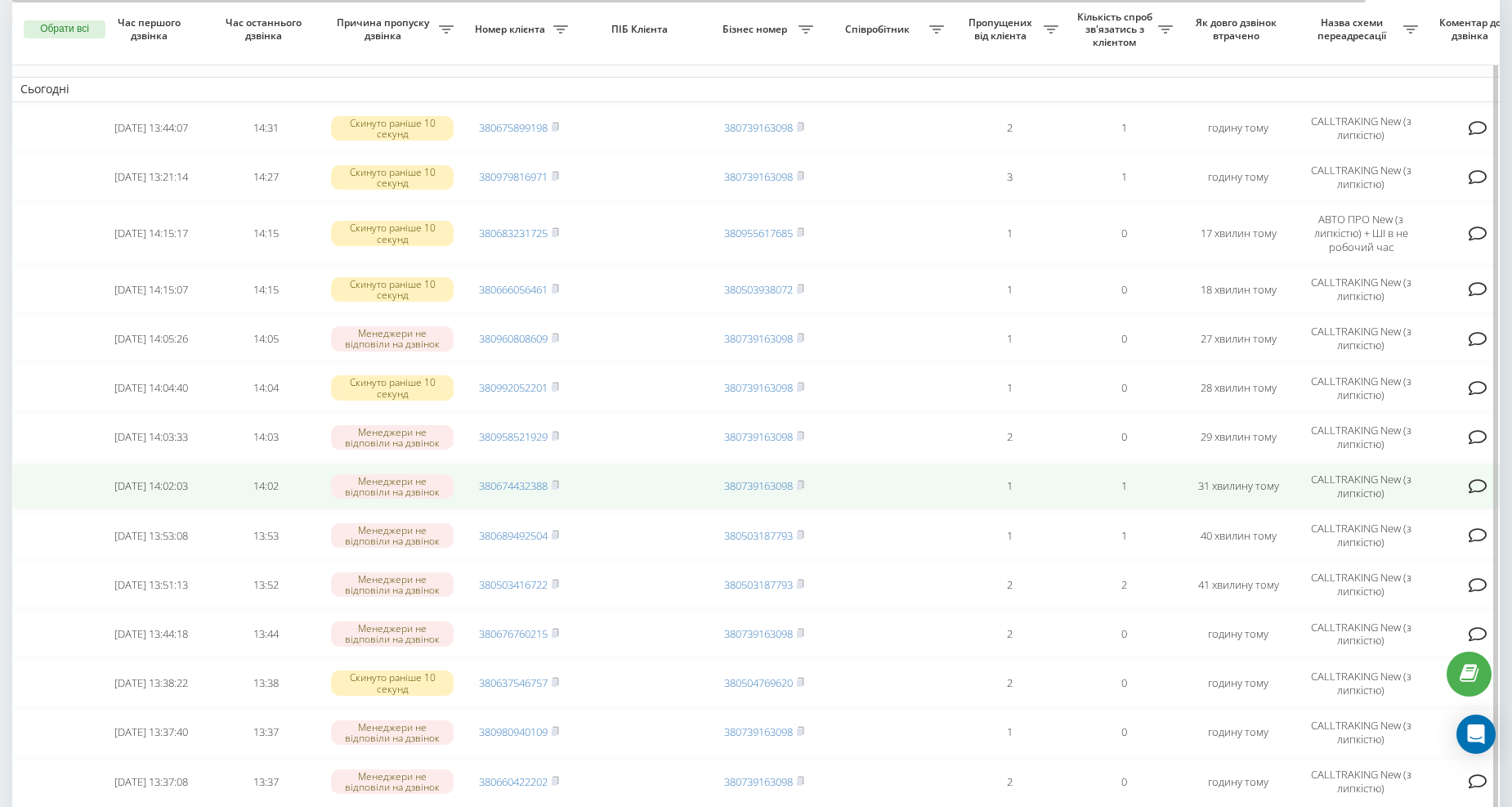
scroll to position [112, 0]
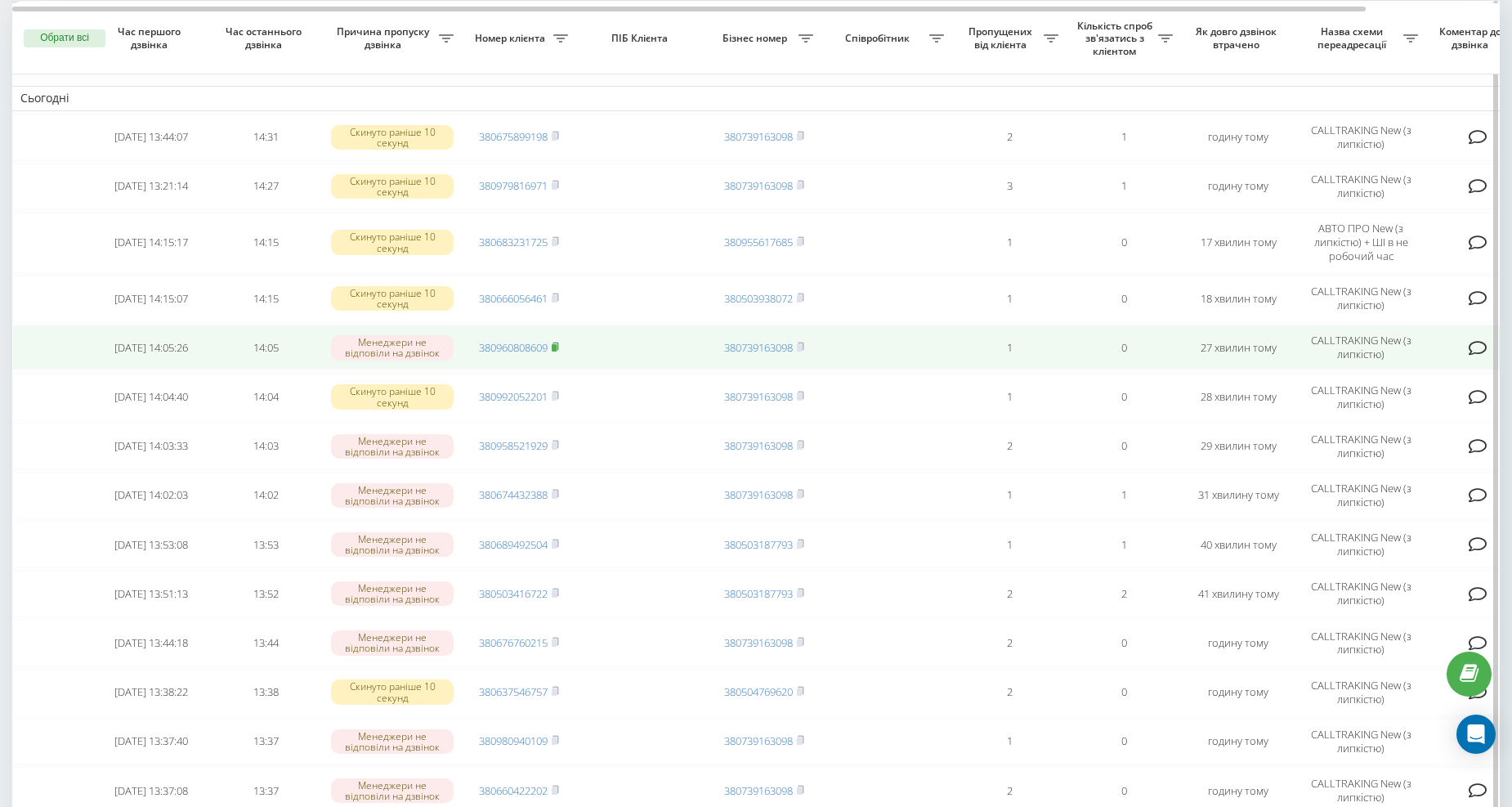
click at [558, 342] on icon at bounding box center [555, 347] width 7 height 10
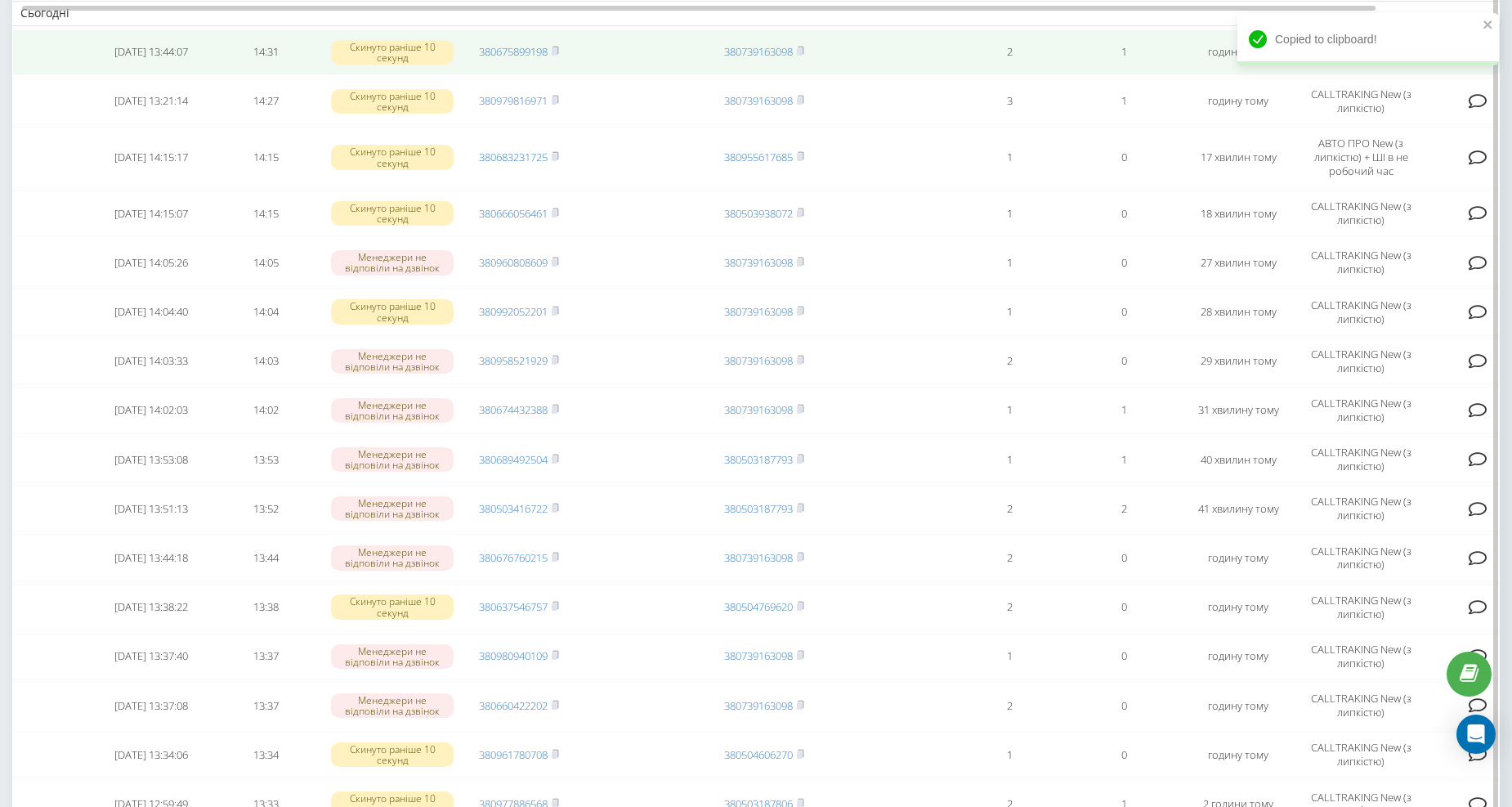
scroll to position [295, 0]
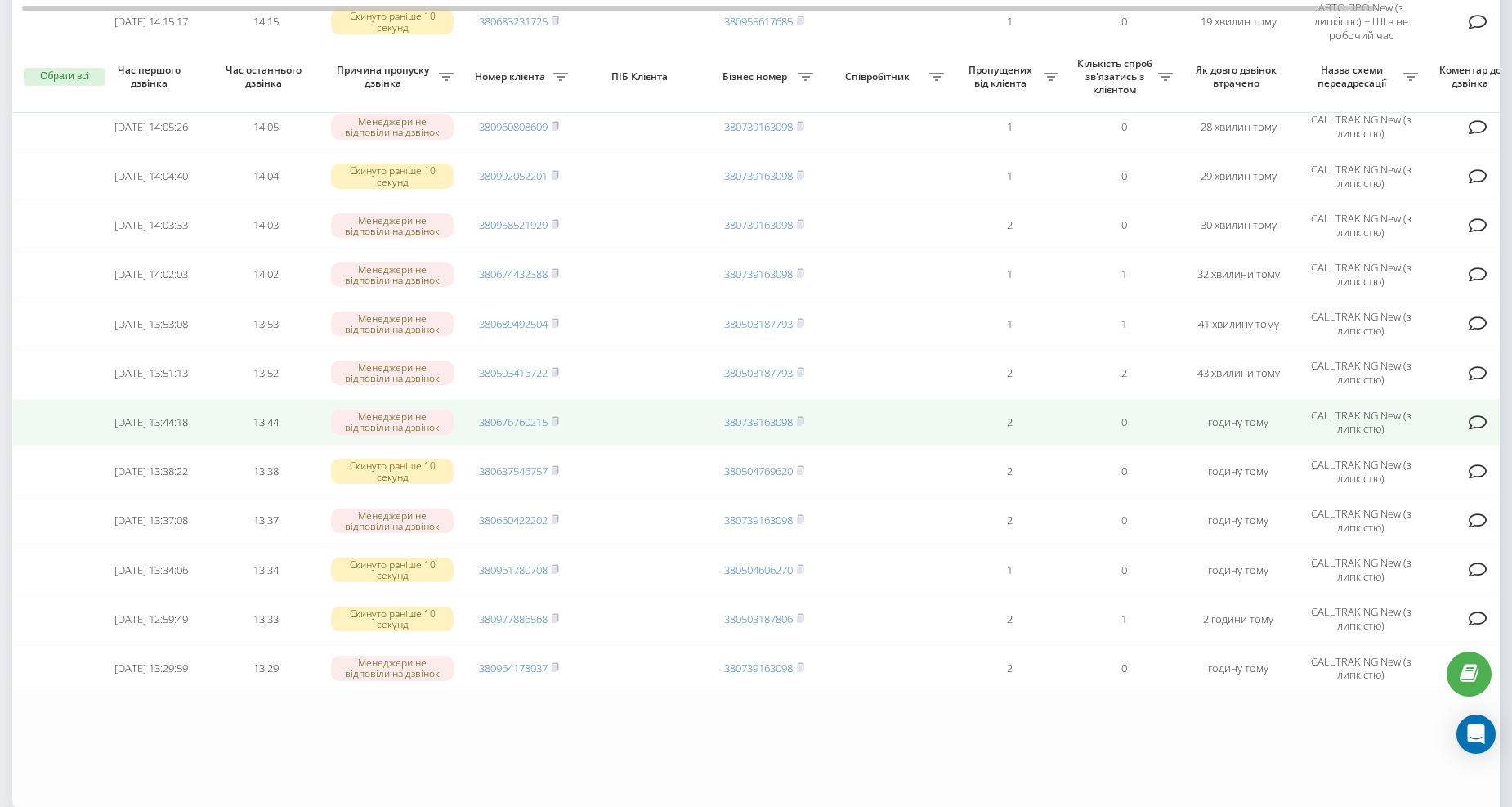
scroll to position [470, 0]
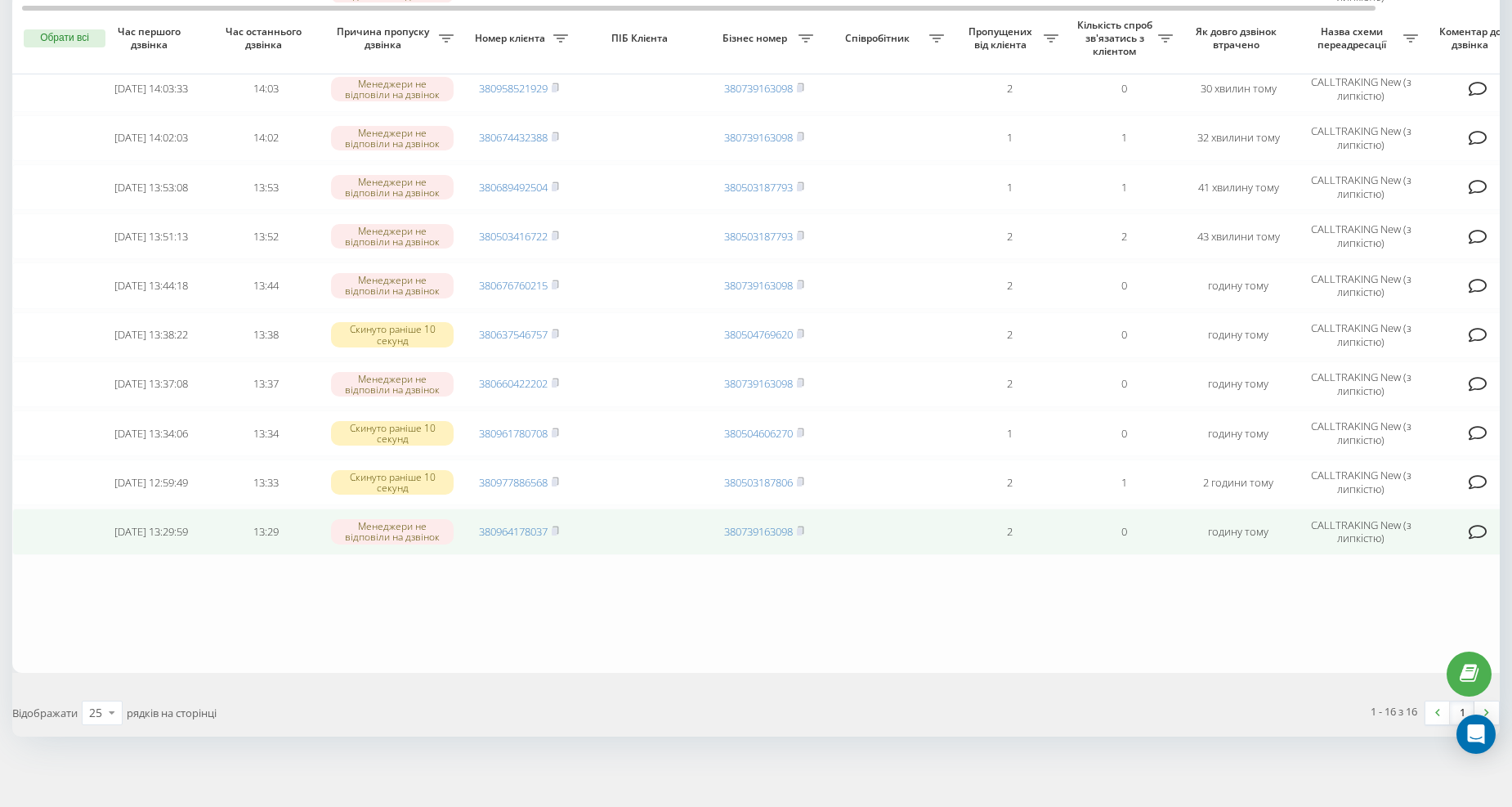
click at [561, 525] on td "380964178037" at bounding box center [518, 532] width 114 height 46
click at [556, 524] on span at bounding box center [555, 532] width 7 height 15
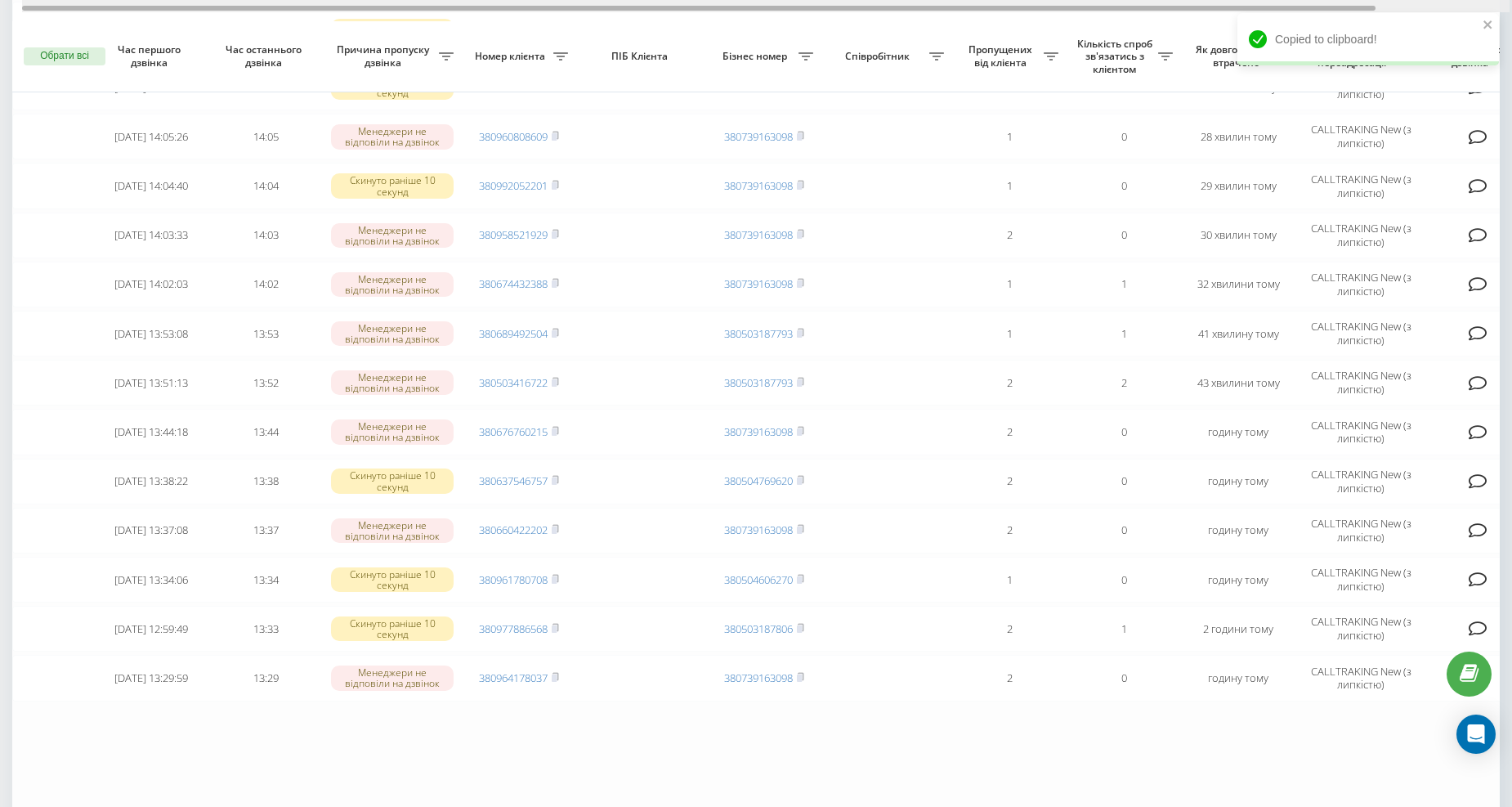
scroll to position [317, 0]
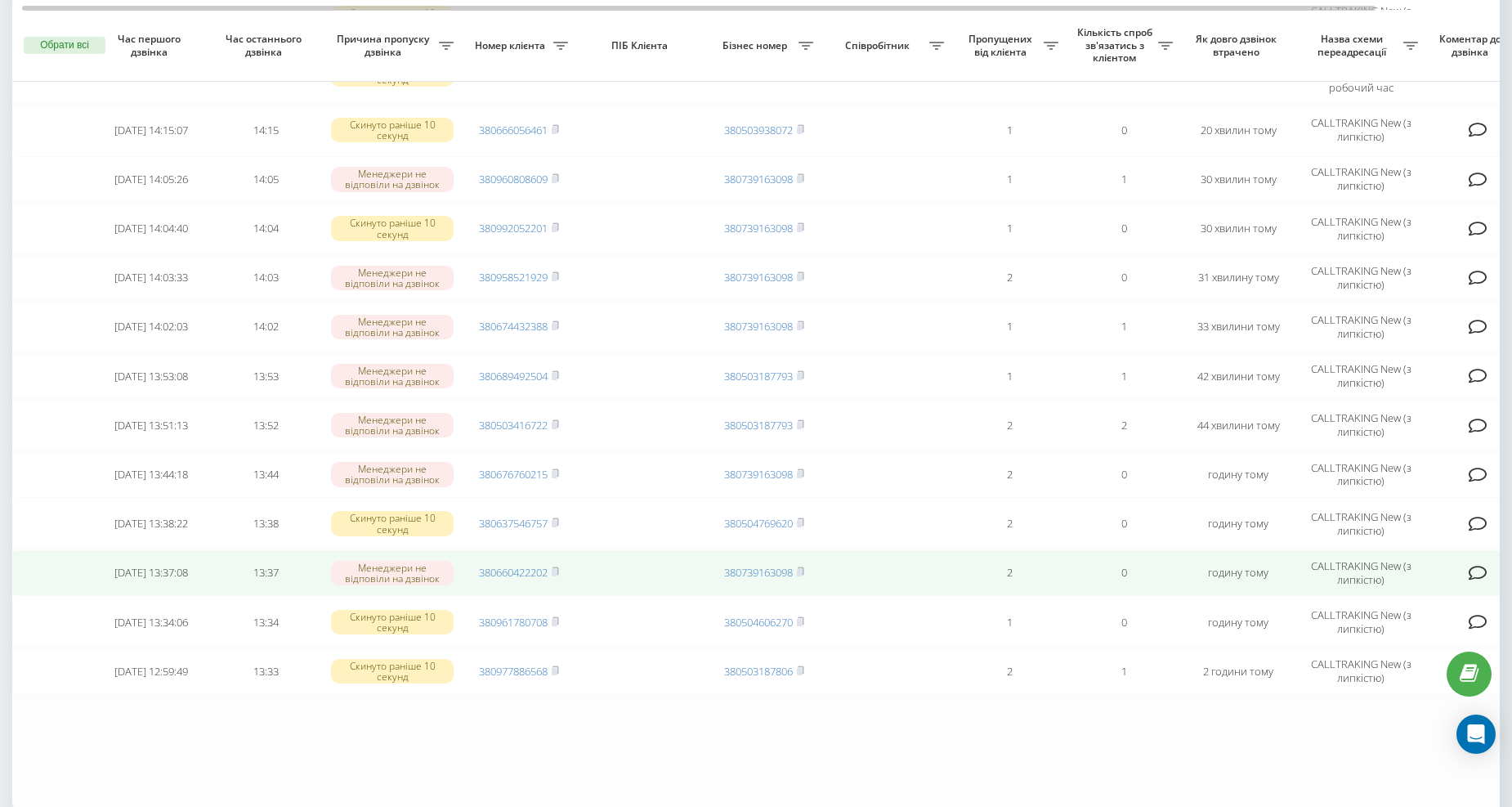
scroll to position [303, 0]
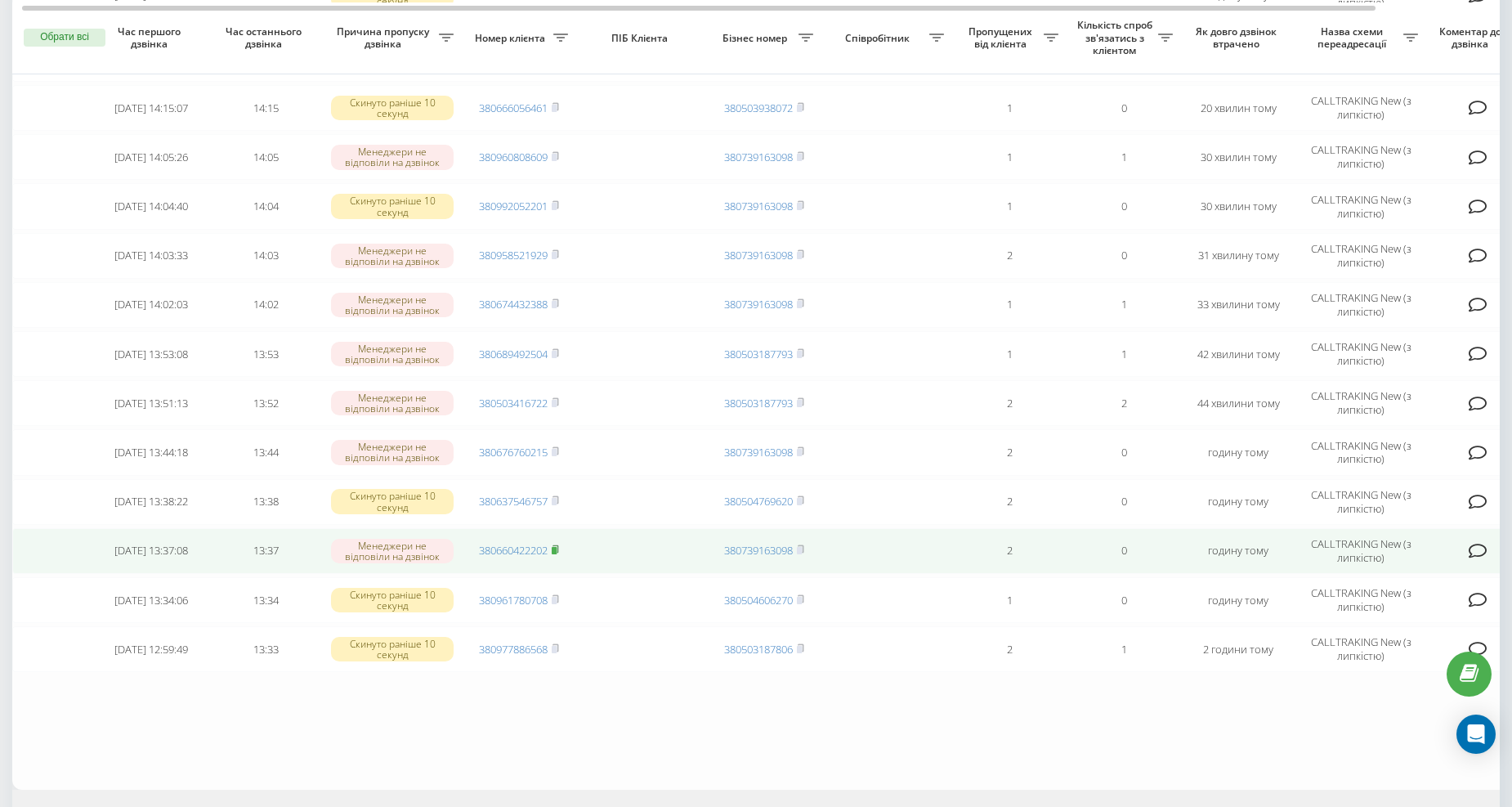
click at [554, 544] on icon at bounding box center [555, 549] width 7 height 10
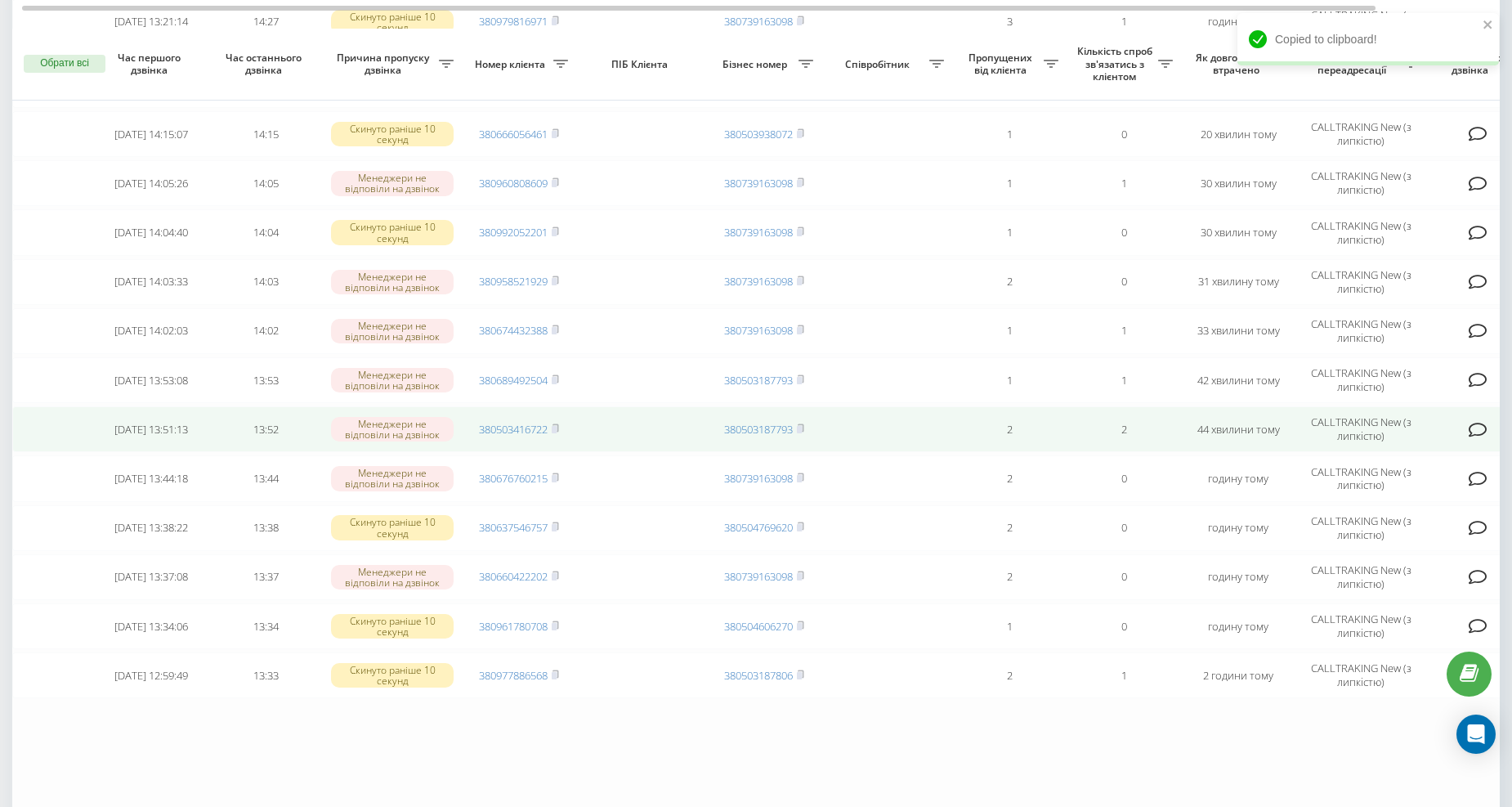
scroll to position [273, 0]
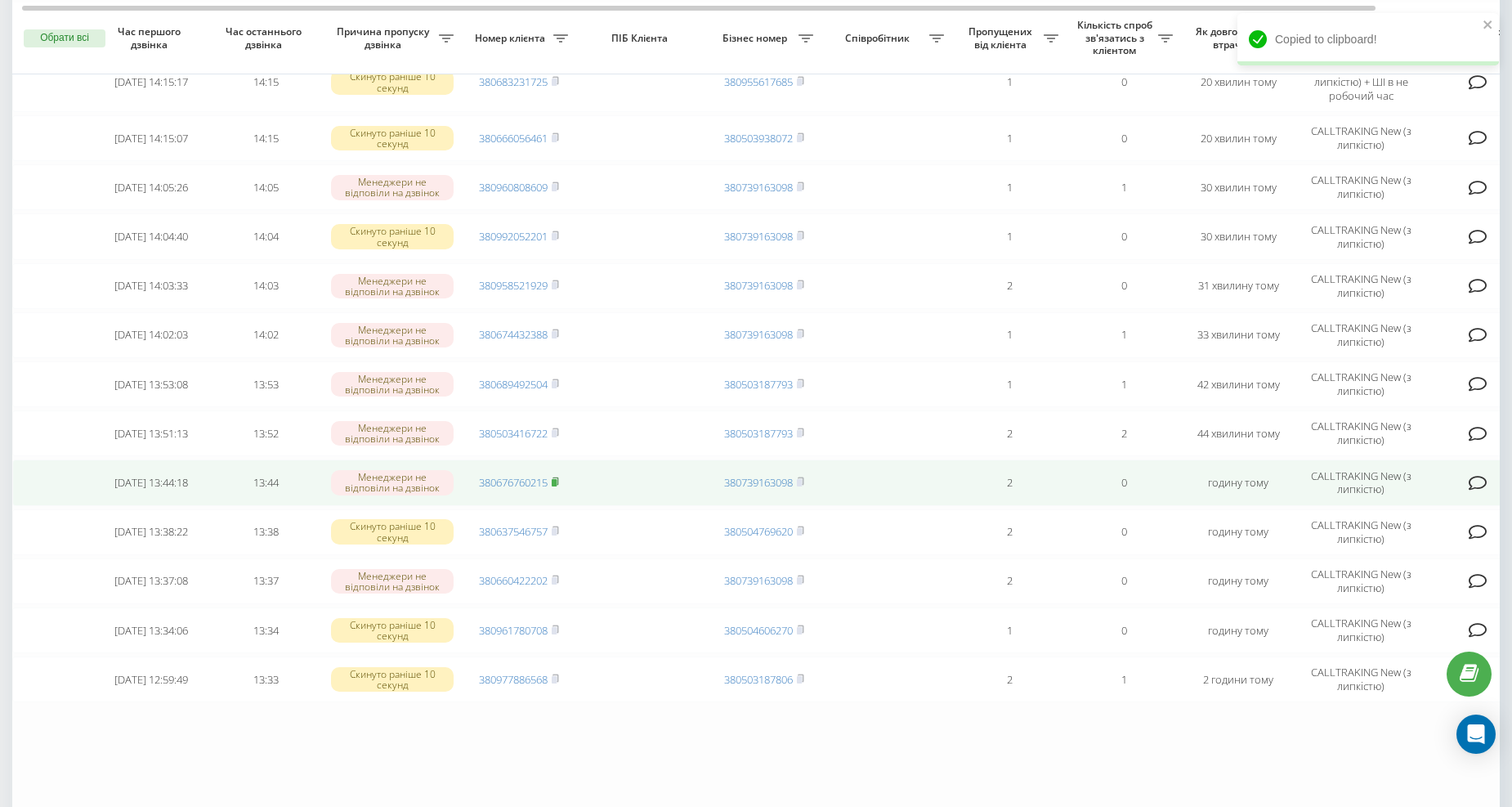
click at [554, 479] on rect at bounding box center [554, 482] width 5 height 7
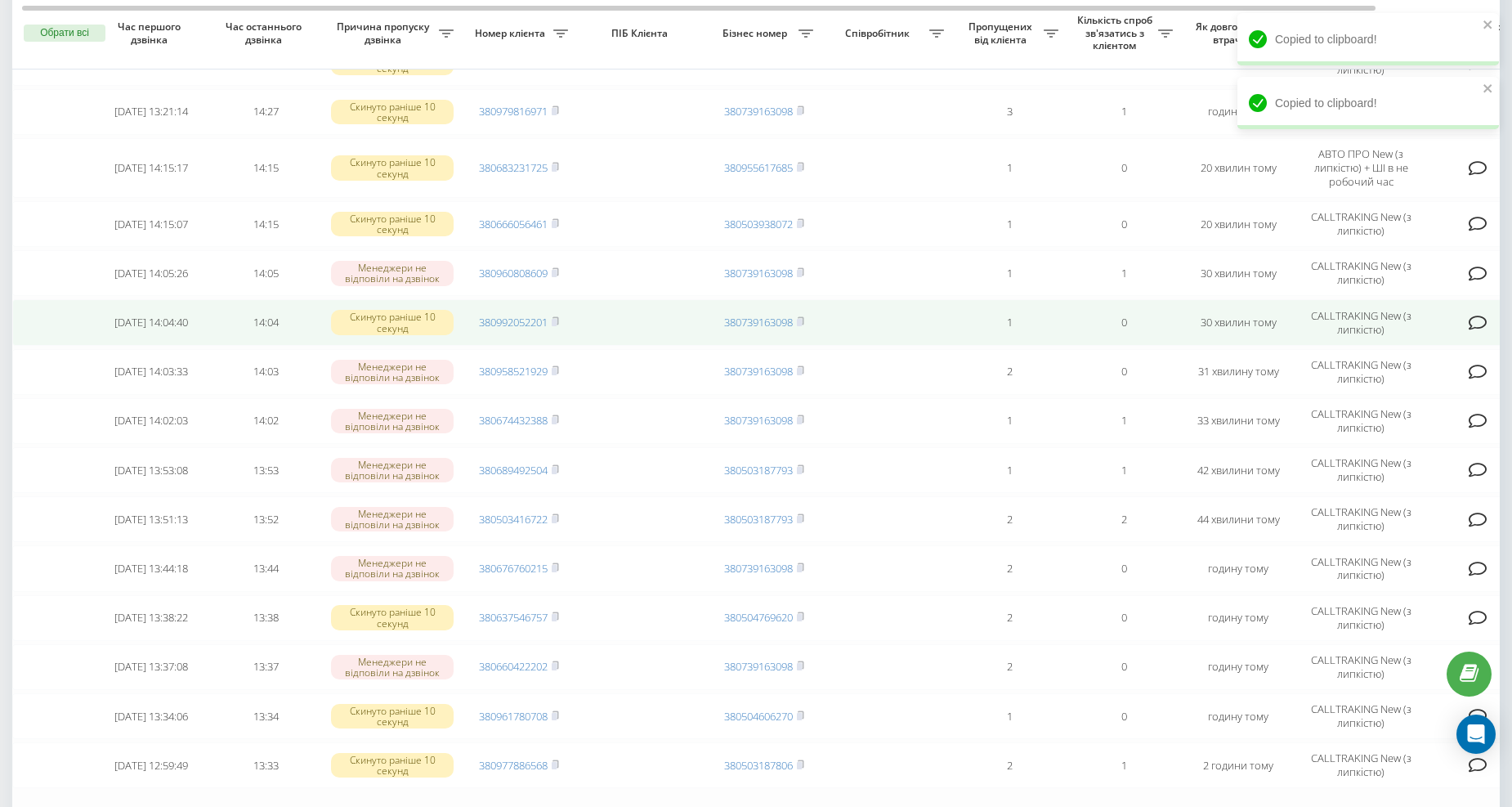
scroll to position [181, 0]
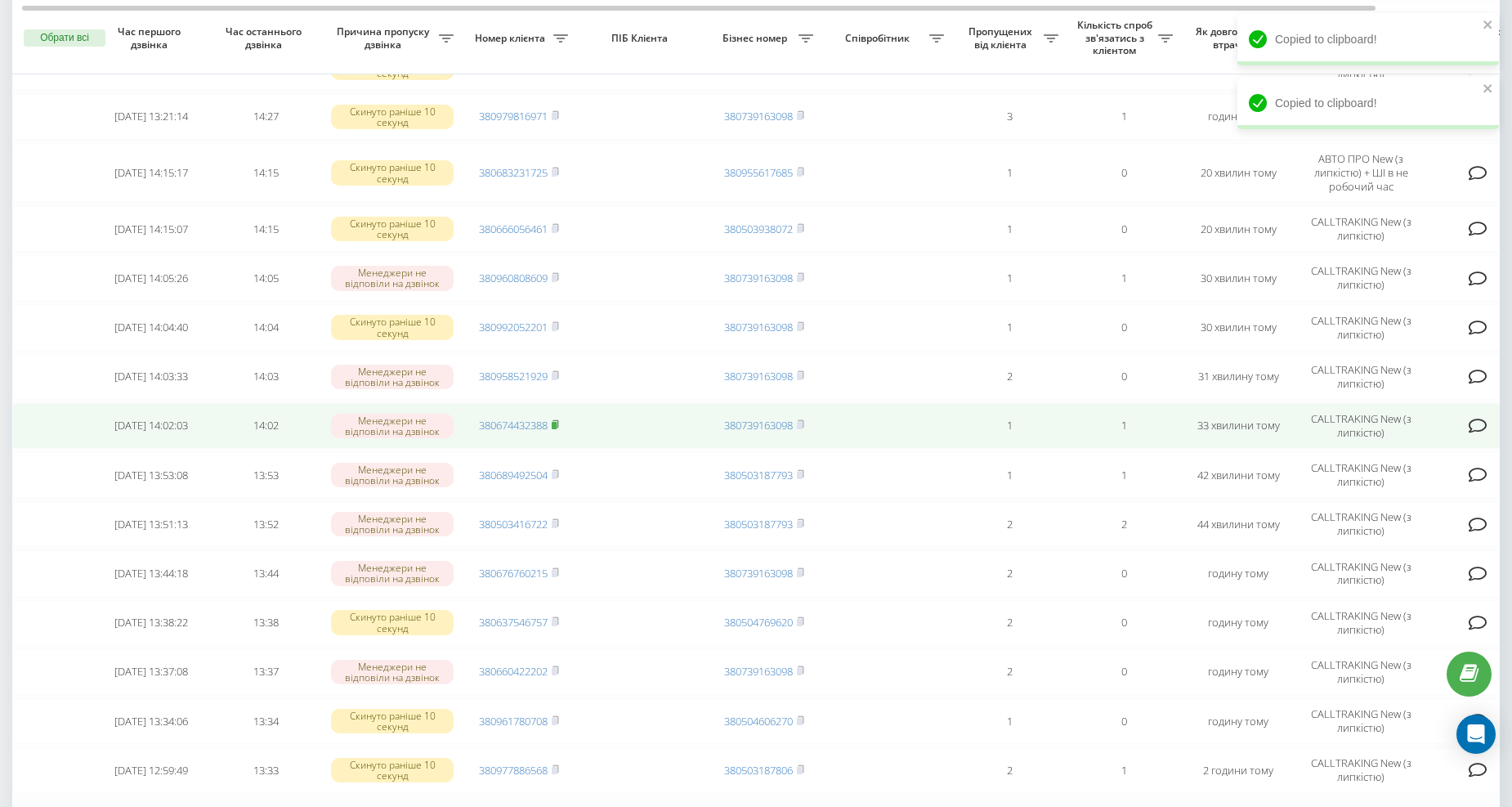
click at [556, 422] on rect at bounding box center [554, 426] width 5 height 7
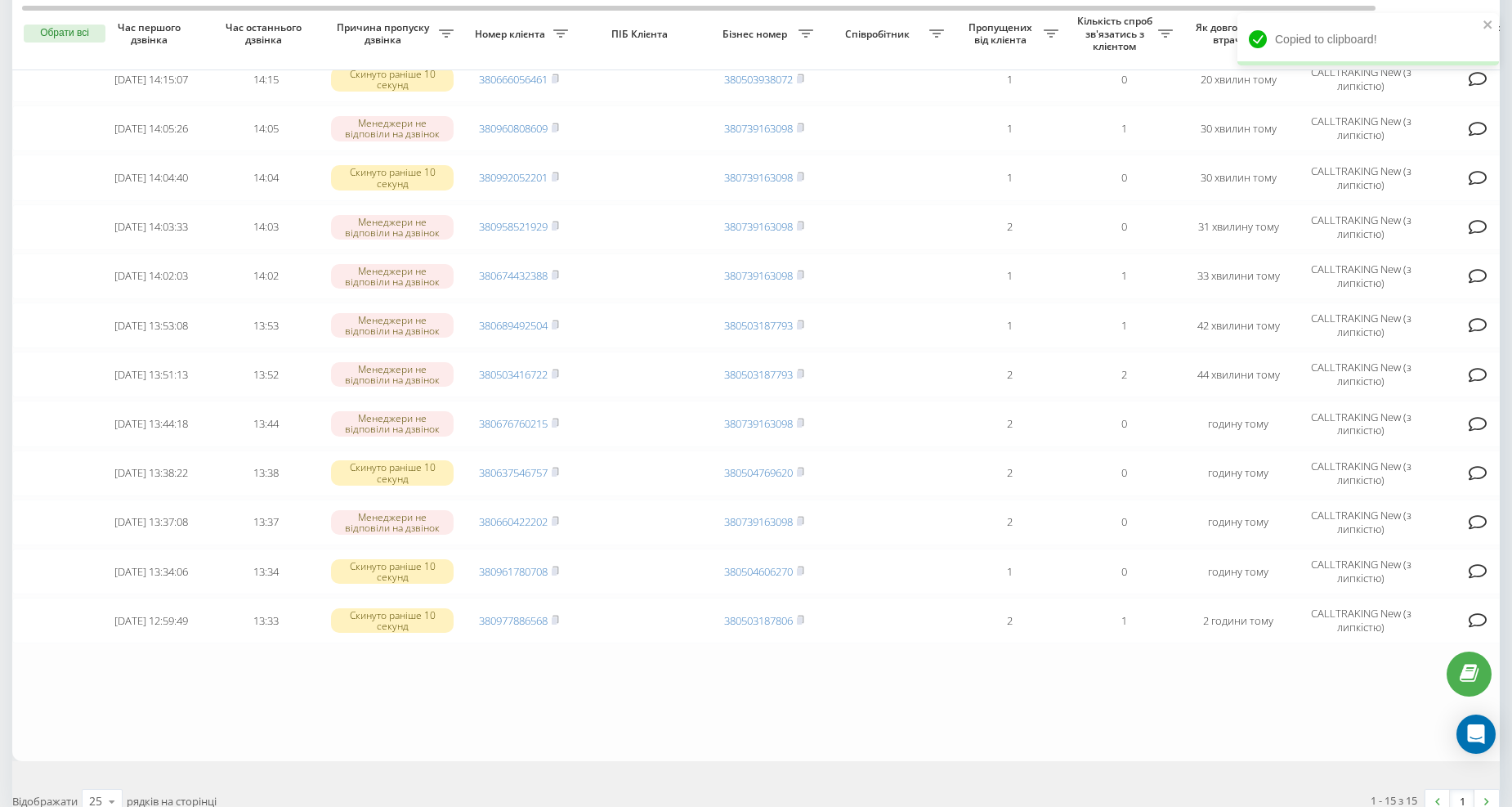
scroll to position [333, 0]
